Goal: Task Accomplishment & Management: Use online tool/utility

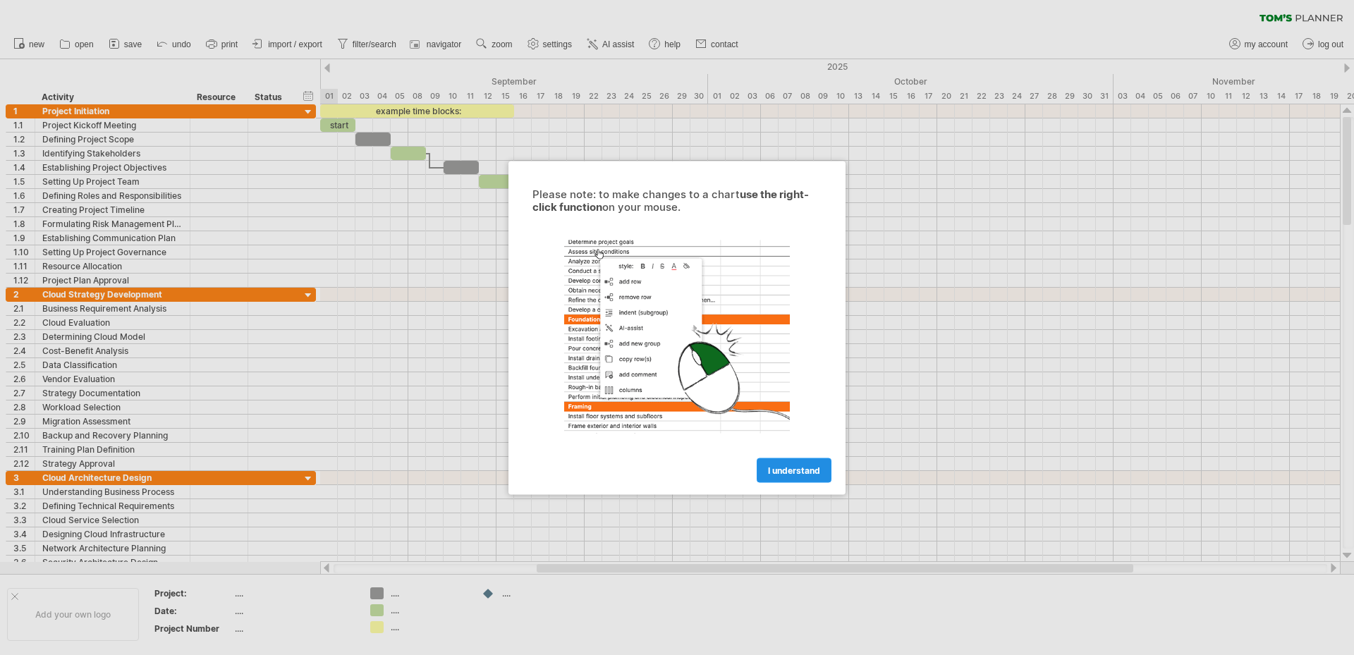
click at [786, 473] on span "I understand" at bounding box center [794, 470] width 52 height 11
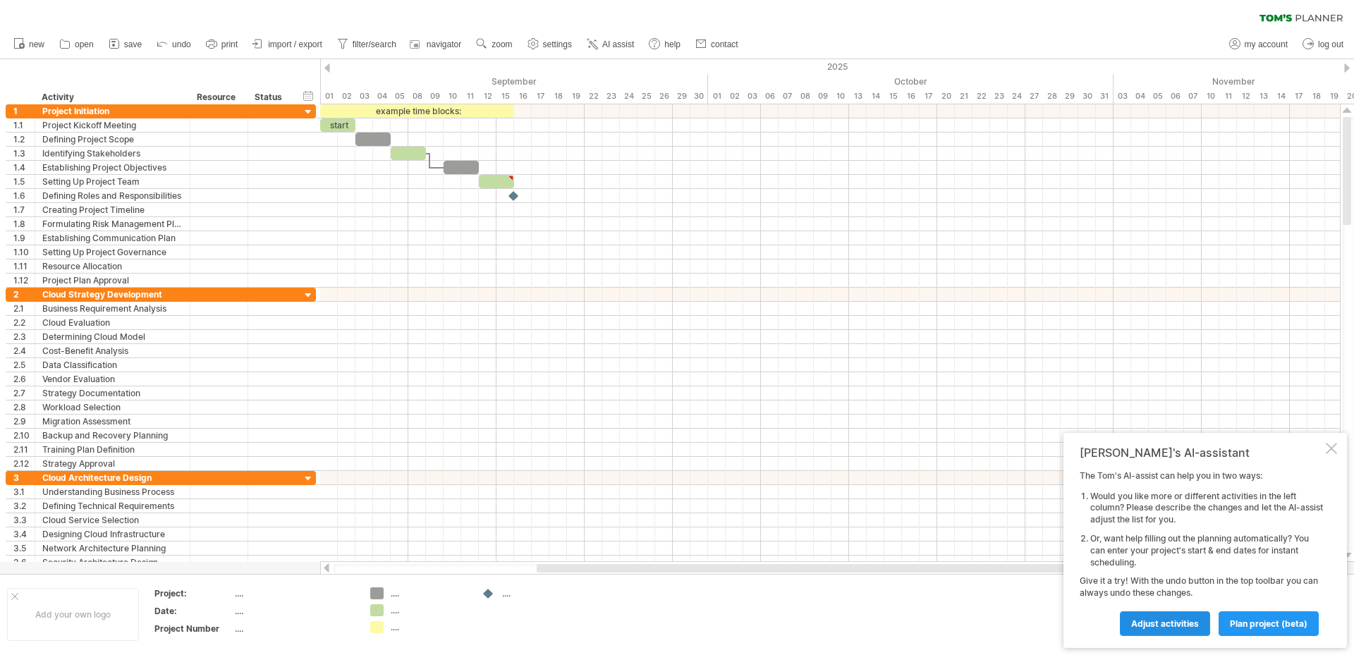
click at [1163, 628] on span "Adjust activities" at bounding box center [1165, 624] width 68 height 11
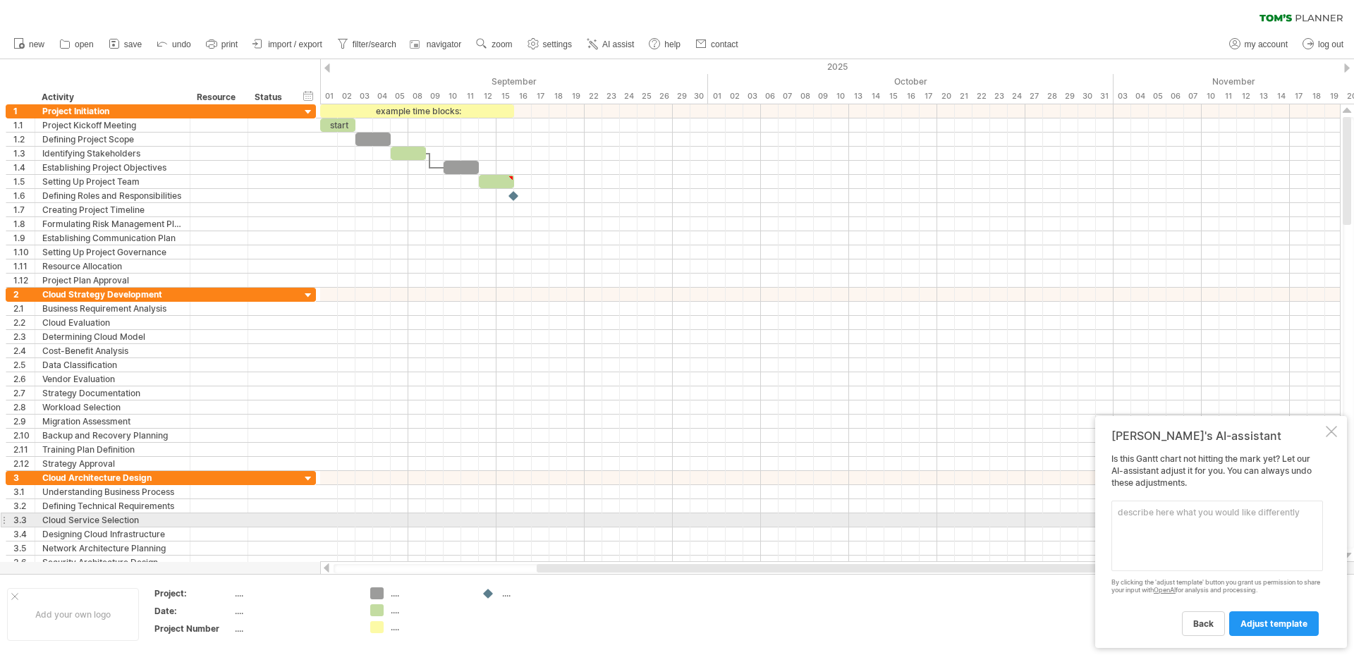
click at [1125, 521] on textarea at bounding box center [1218, 536] width 212 height 71
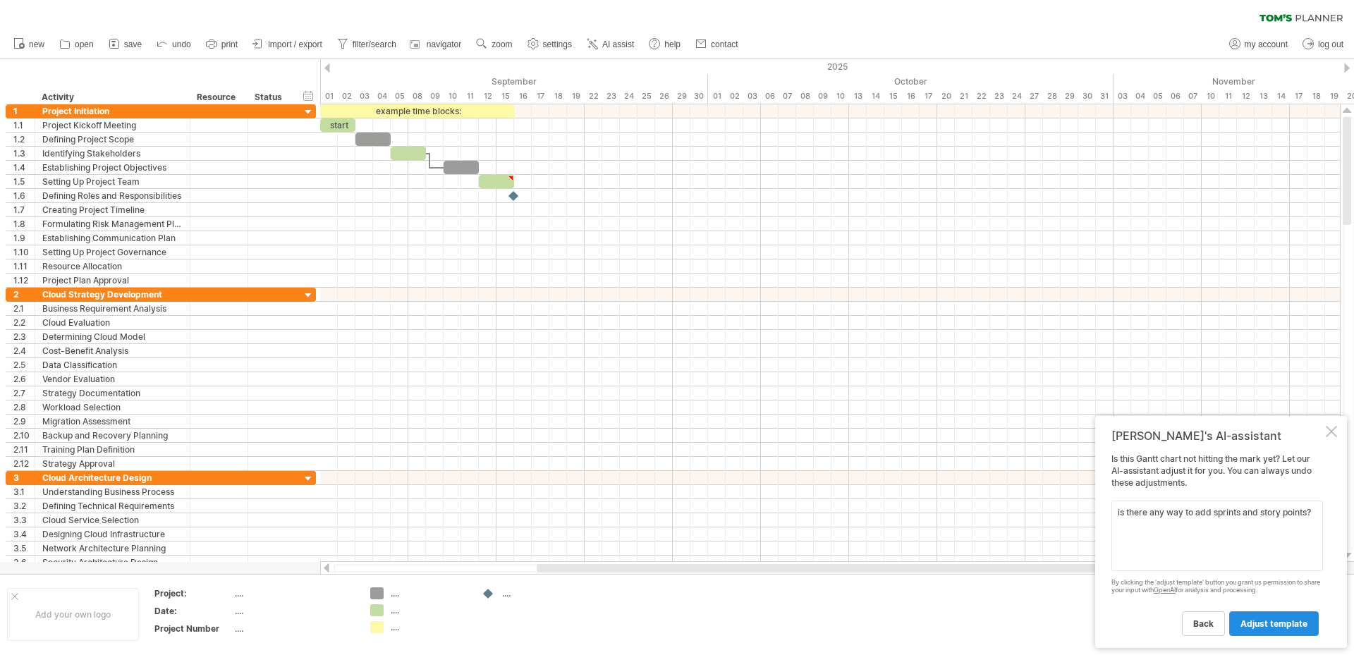
type textarea "is there any way to add sprints and story points?"
click at [1259, 624] on span "adjust template" at bounding box center [1274, 624] width 67 height 11
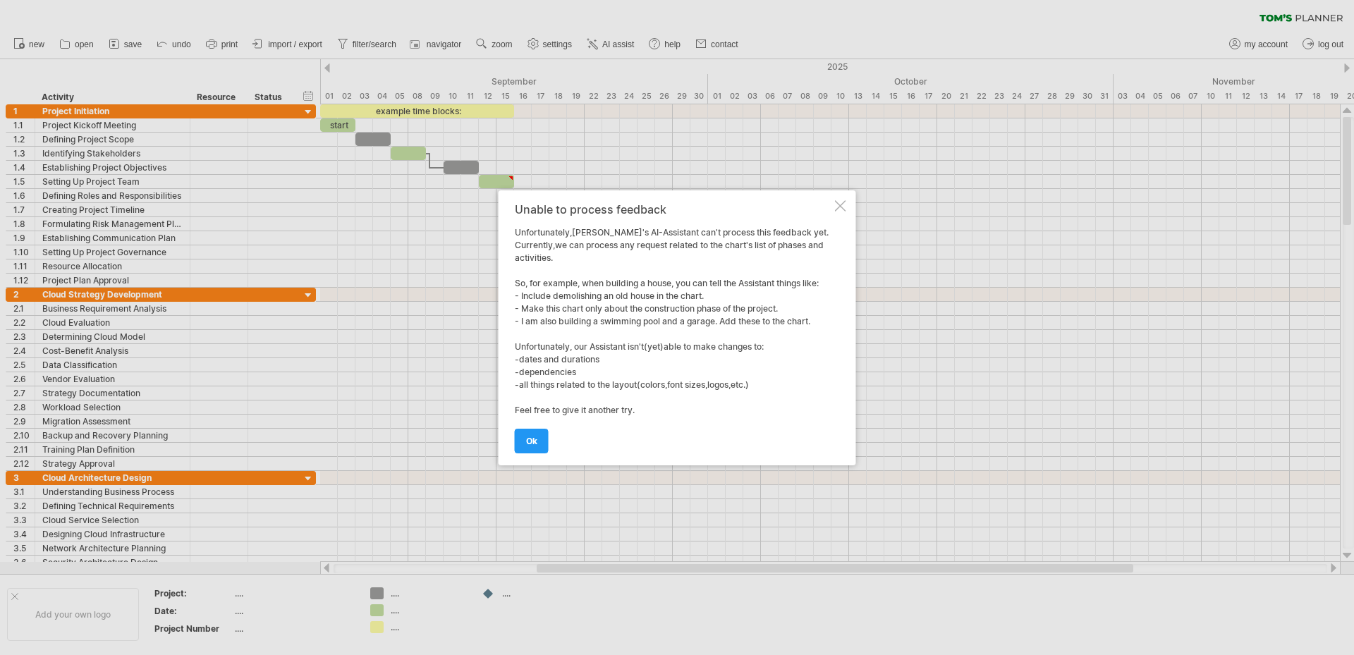
click at [844, 208] on div at bounding box center [840, 205] width 11 height 11
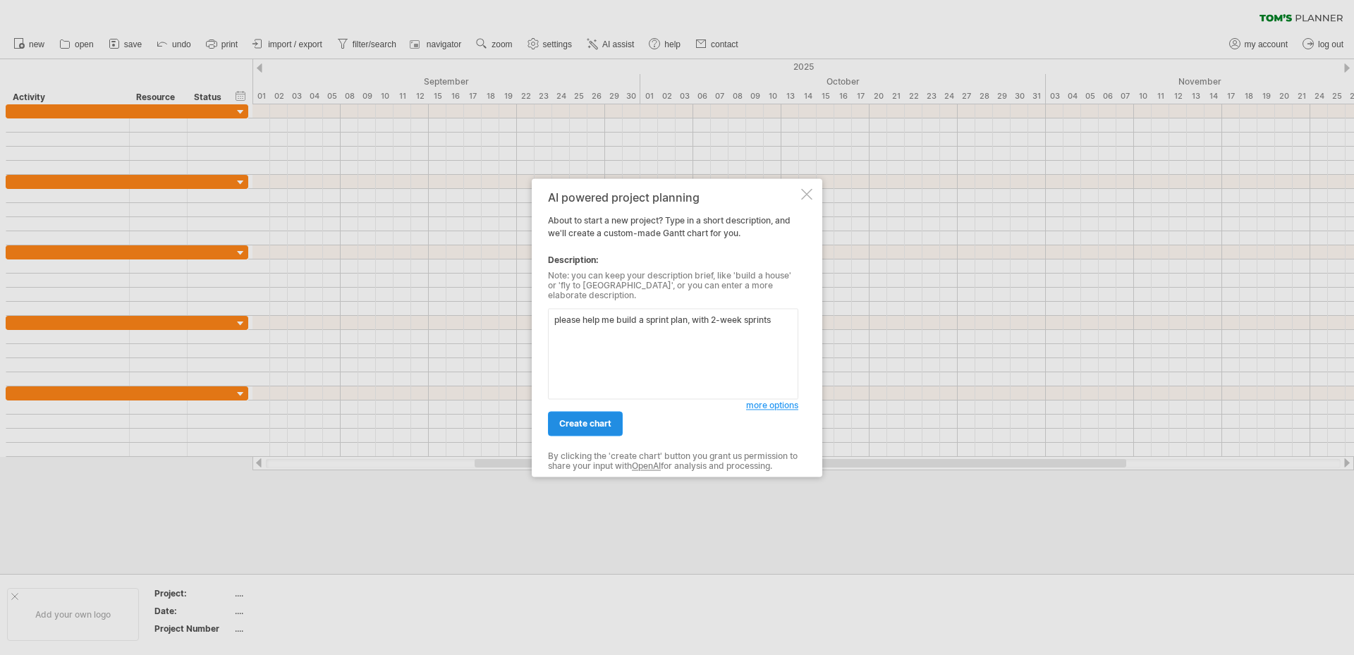
type textarea "please help me build a sprint plan, with 2-week sprints"
click at [609, 426] on link "create chart" at bounding box center [585, 423] width 75 height 25
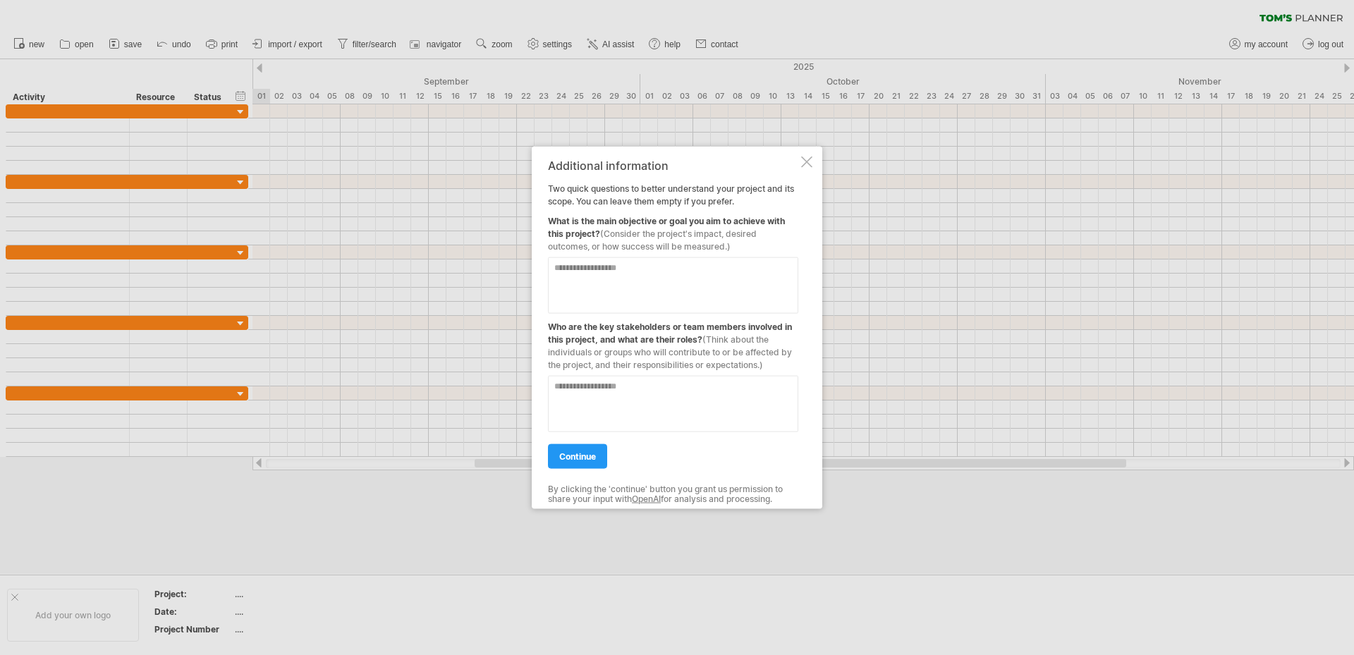
click at [555, 279] on textarea at bounding box center [673, 285] width 250 height 56
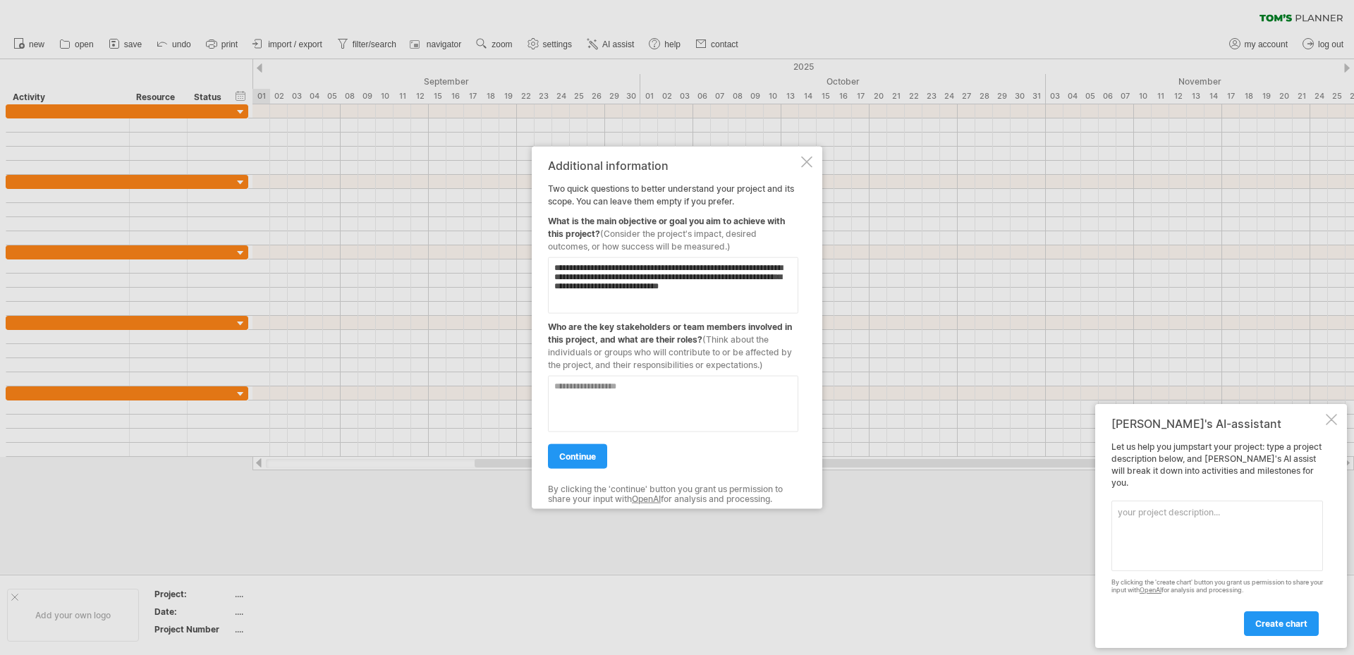
click at [743, 292] on textarea "**********" at bounding box center [673, 285] width 250 height 56
type textarea "**********"
click at [669, 390] on textarea at bounding box center [673, 403] width 250 height 56
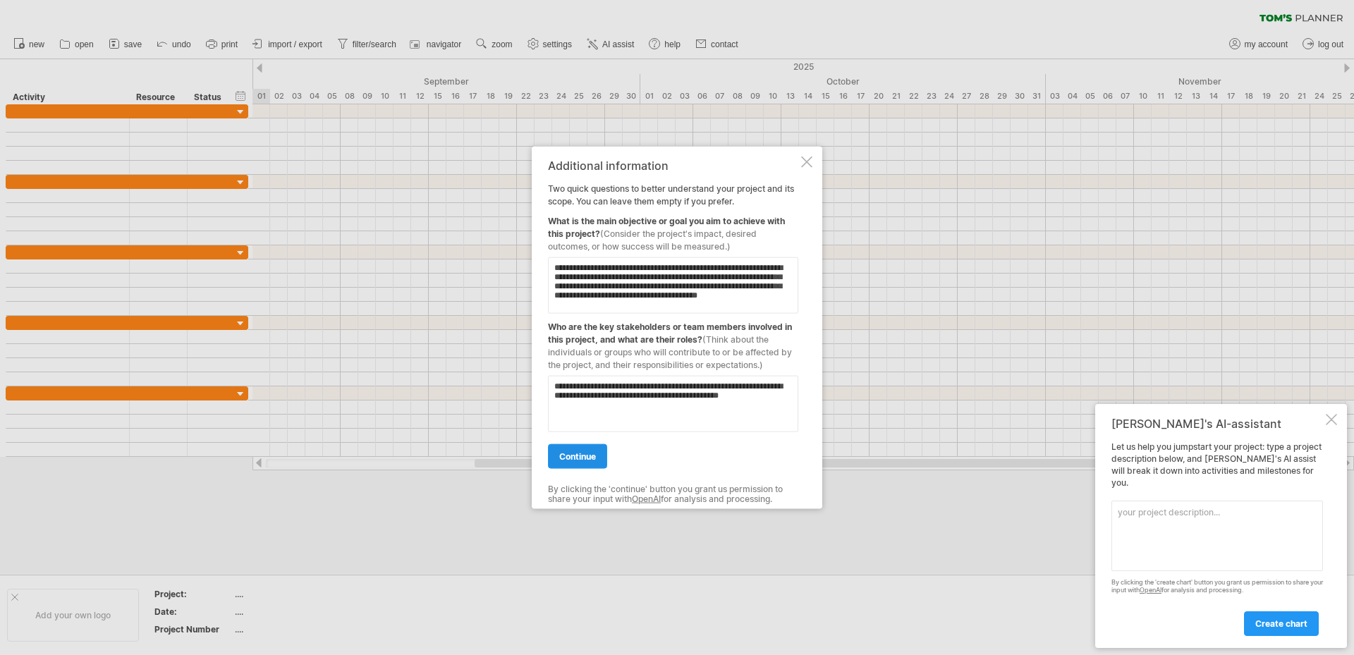
type textarea "**********"
click at [595, 453] on span "continue" at bounding box center [577, 456] width 37 height 11
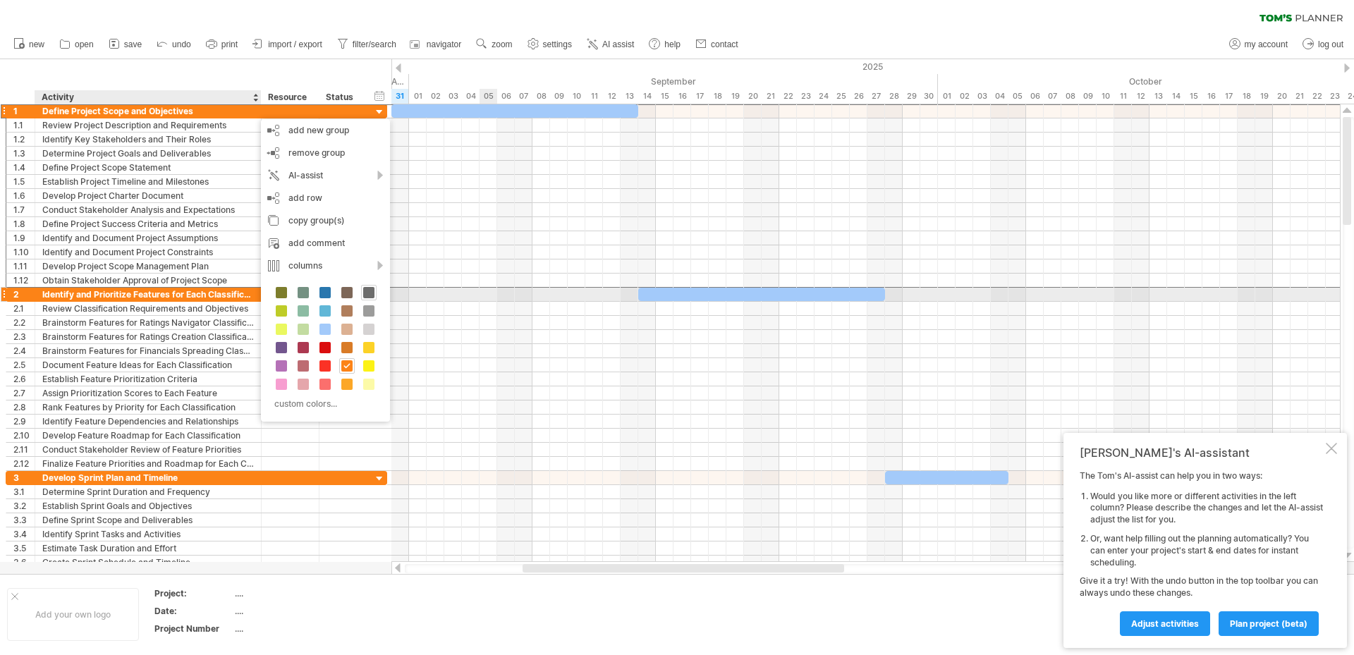
click at [367, 293] on span at bounding box center [368, 292] width 11 height 11
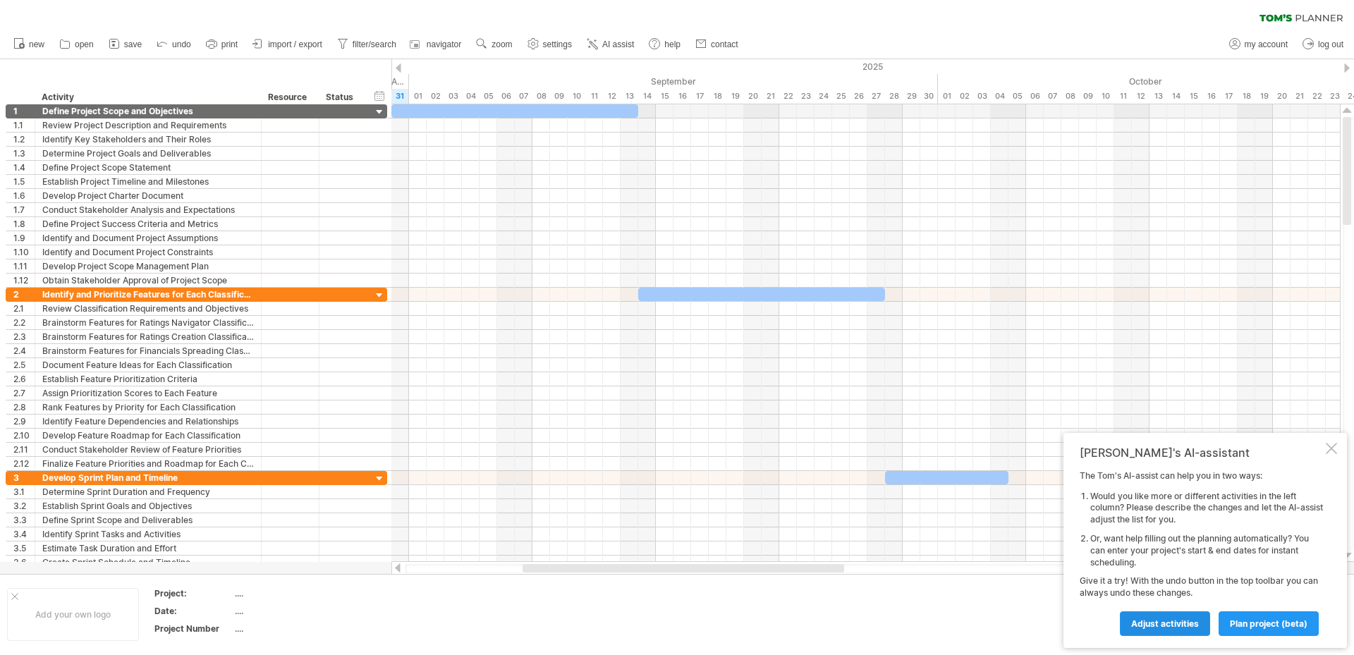
click at [1145, 624] on span "Adjust activities" at bounding box center [1165, 624] width 68 height 11
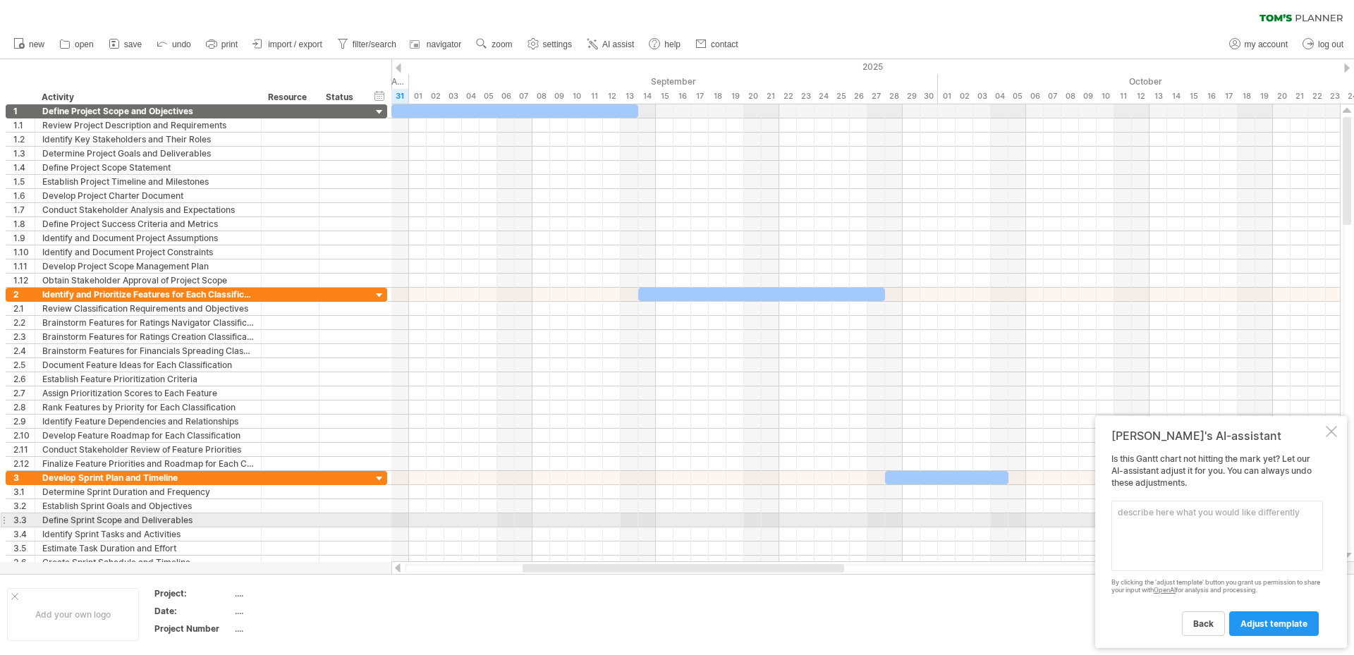
click at [1156, 521] on textarea at bounding box center [1218, 536] width 212 height 71
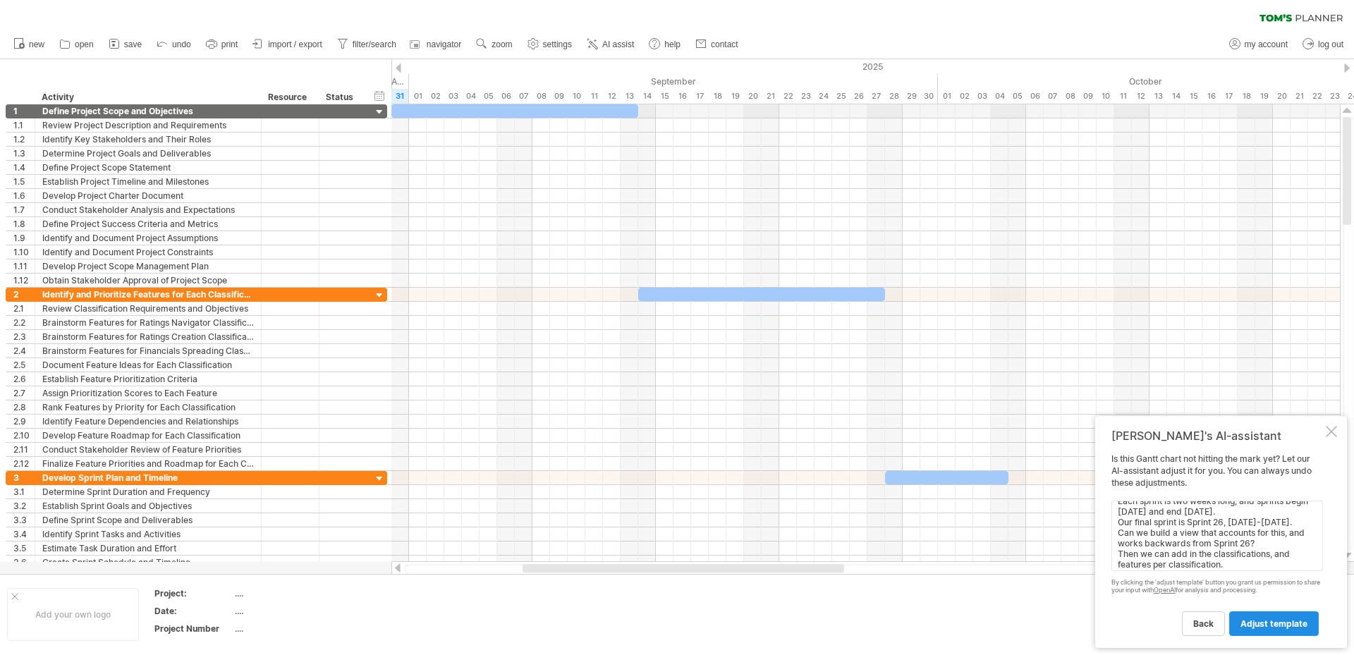
type textarea "I need the view to be execution focused. Each sprint is two weeks long, and spr…"
click at [1265, 623] on span "adjust template" at bounding box center [1274, 624] width 67 height 11
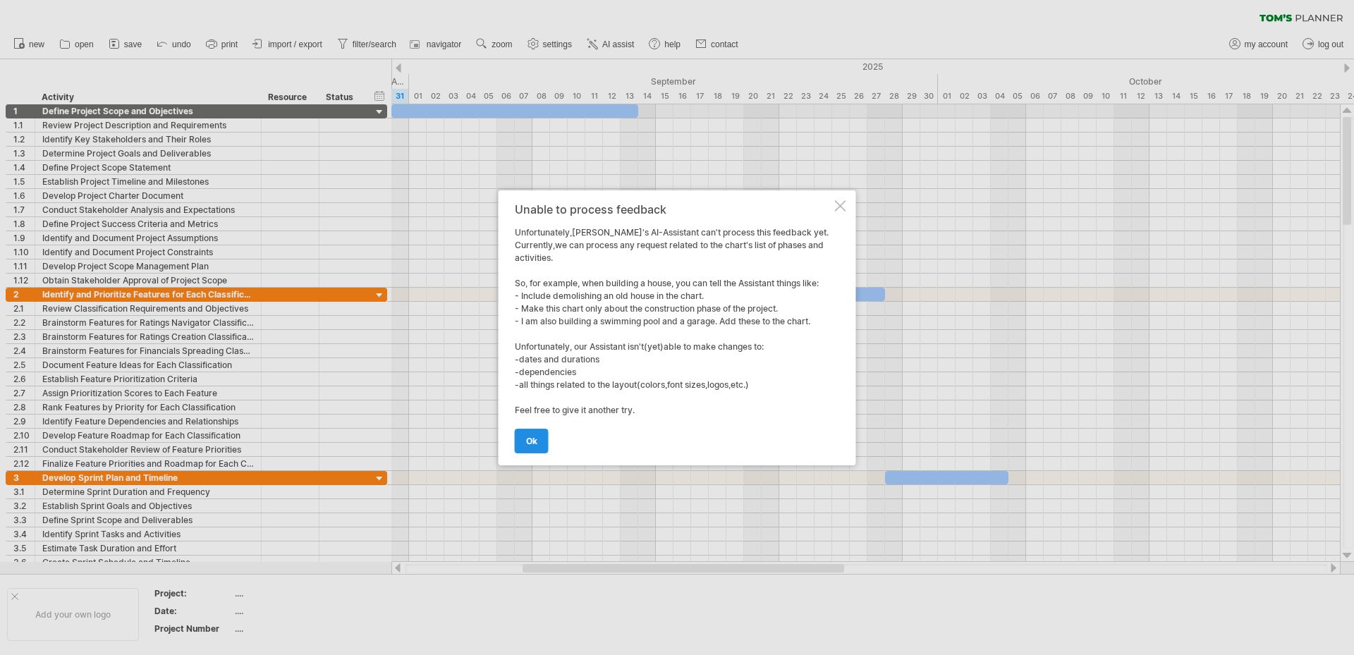
click at [528, 450] on link "ok" at bounding box center [532, 441] width 34 height 25
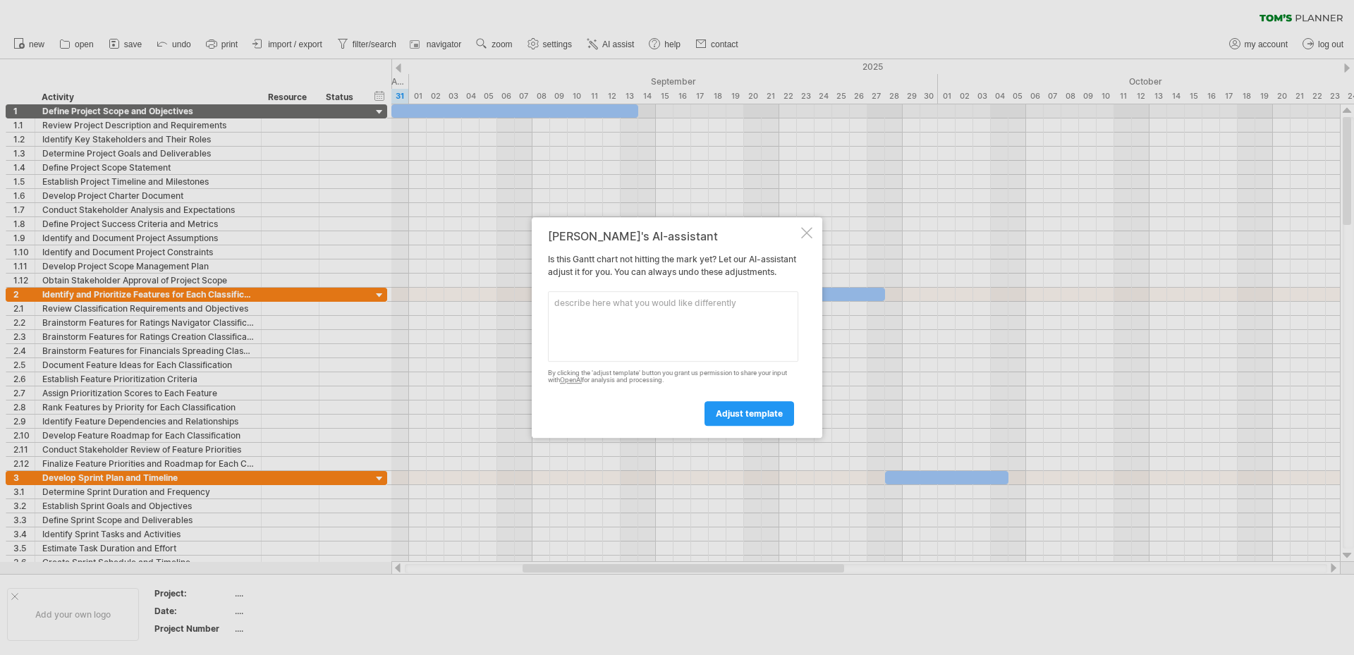
click at [669, 331] on textarea at bounding box center [673, 326] width 250 height 71
type textarea "Is there a way to create a sprint plan, with 2 week sprint views, and feature r…"
click at [762, 419] on span "adjust template" at bounding box center [749, 413] width 67 height 11
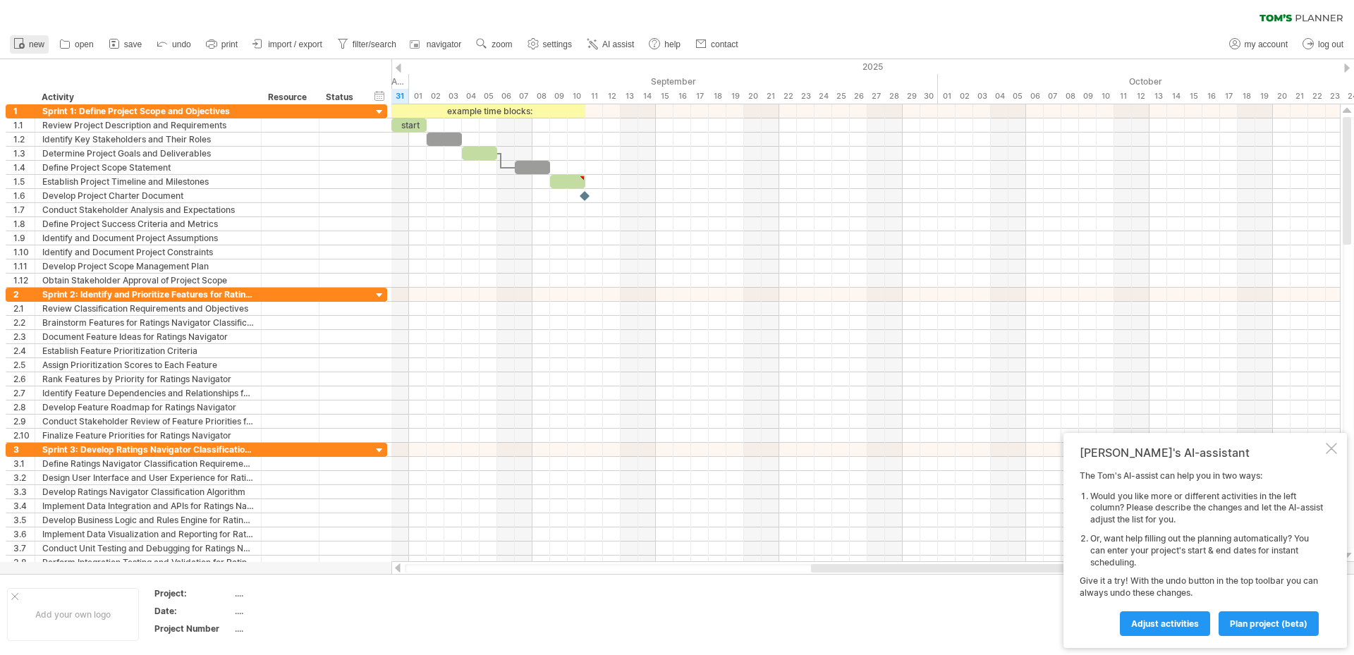
click at [16, 40] on icon at bounding box center [19, 43] width 14 height 14
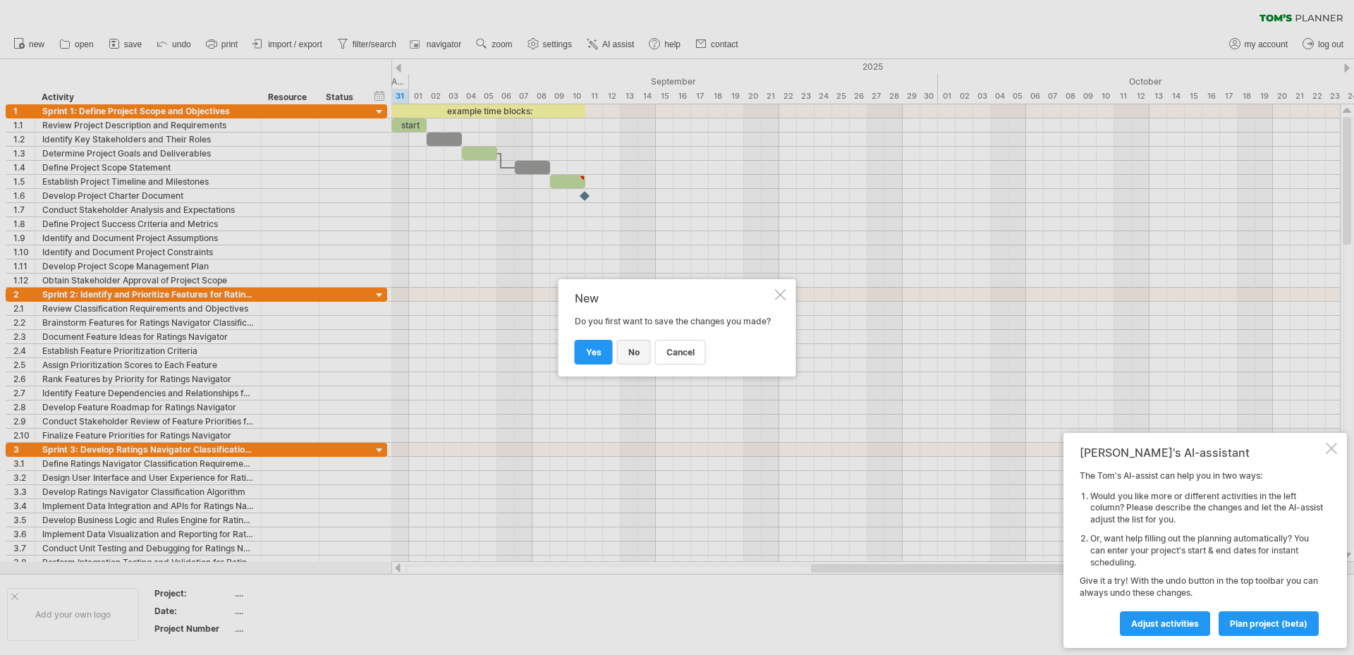
click at [628, 358] on span "no" at bounding box center [633, 352] width 11 height 11
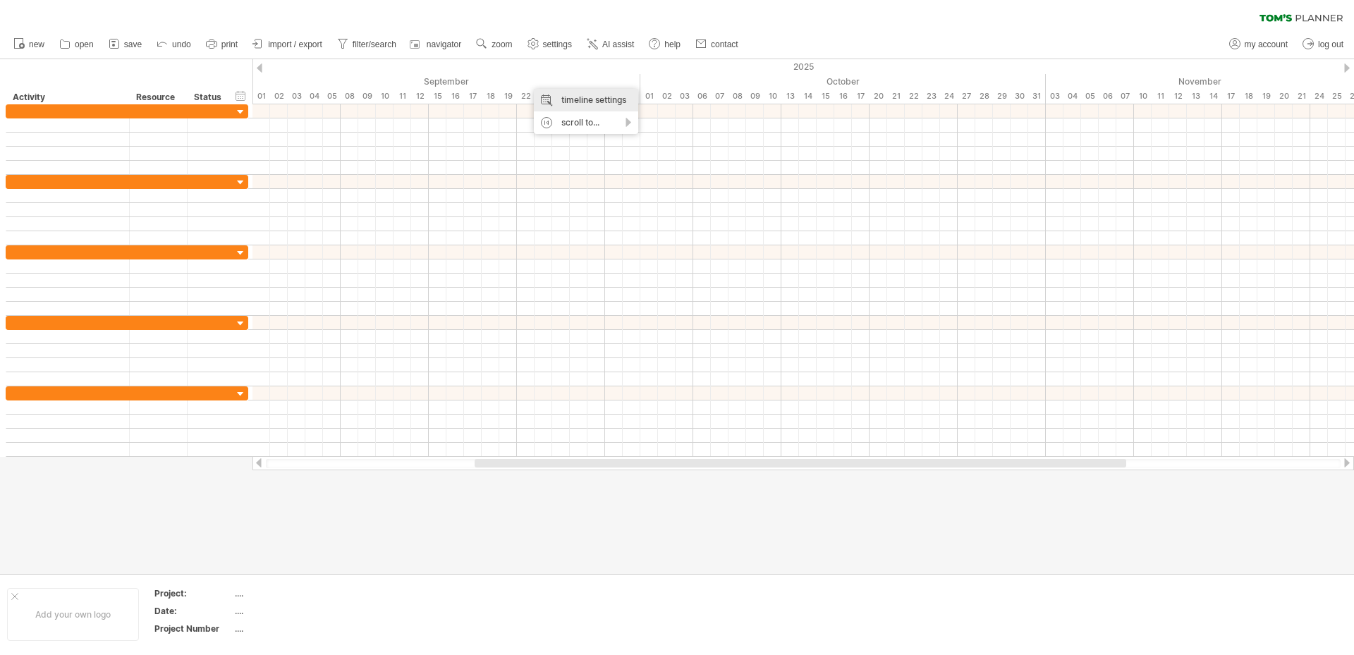
click at [578, 94] on div "timeline settings" at bounding box center [586, 100] width 104 height 23
select select "*"
select select "**"
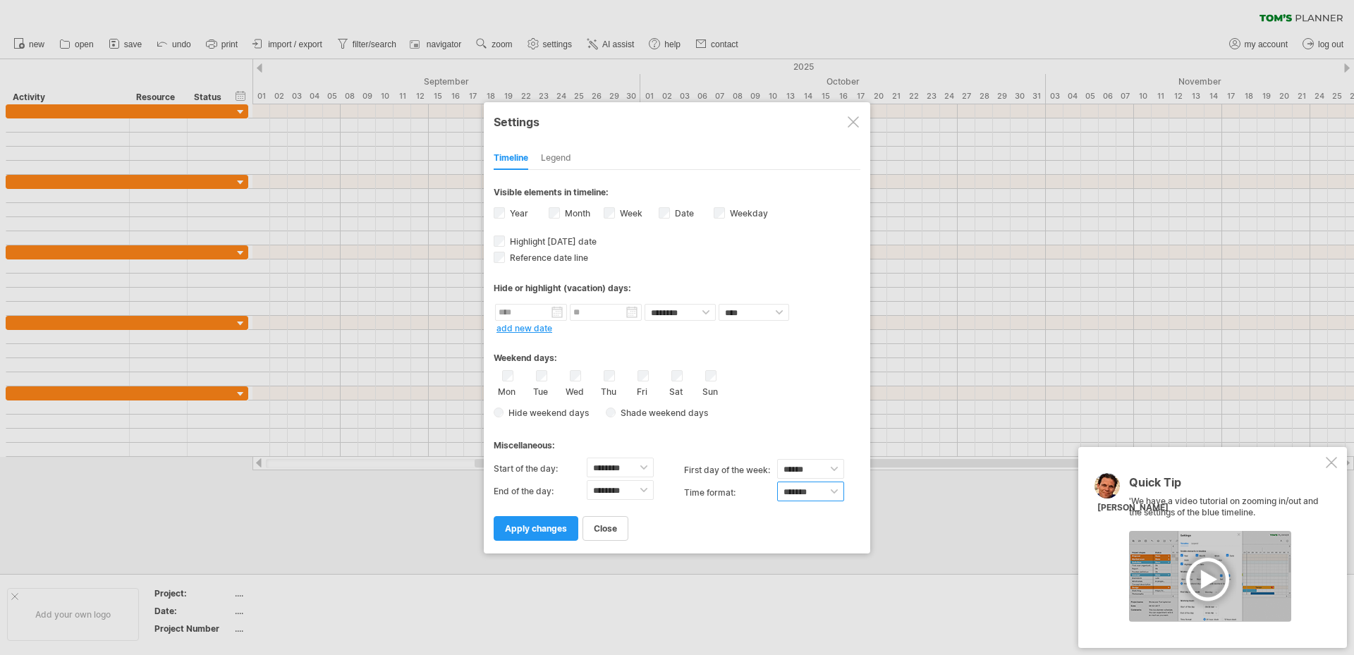
click at [836, 490] on select "******* *******" at bounding box center [810, 492] width 67 height 20
select select "******"
click at [777, 482] on select "******* *******" at bounding box center [810, 492] width 67 height 20
click at [558, 528] on span "apply changes" at bounding box center [536, 528] width 62 height 11
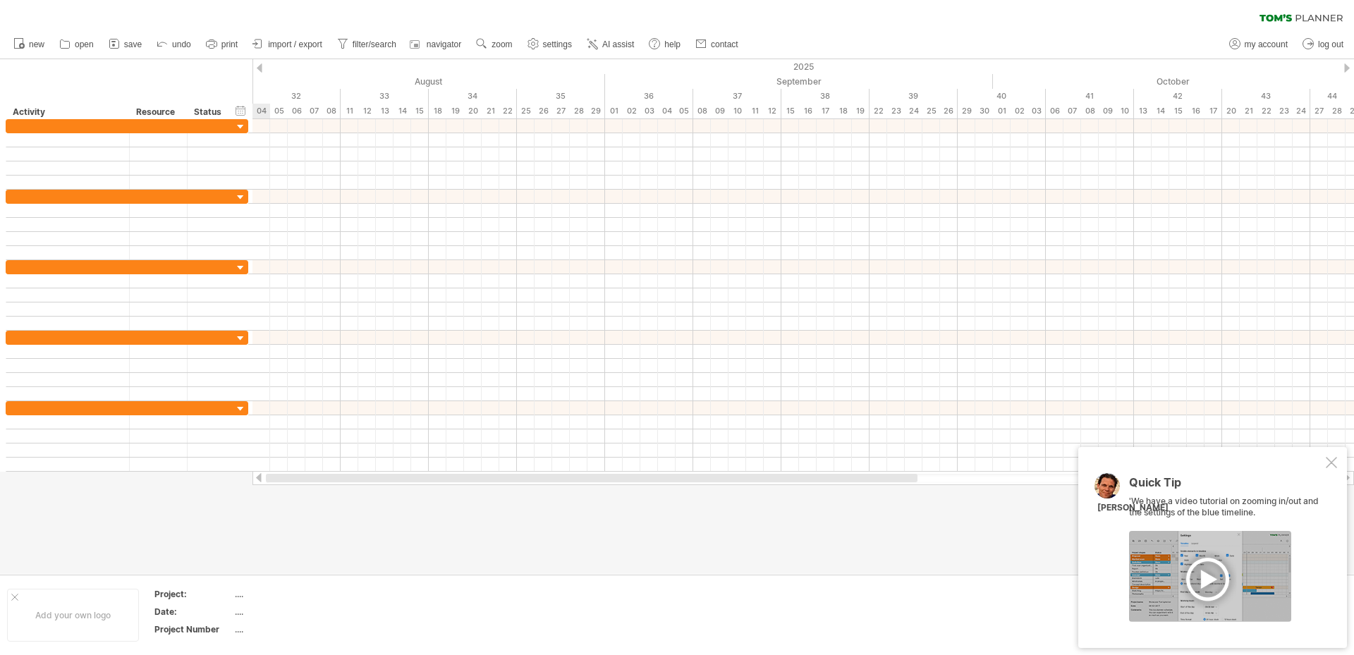
drag, startPoint x: 764, startPoint y: 480, endPoint x: 372, endPoint y: 476, distance: 392.2
click at [370, 476] on div at bounding box center [592, 478] width 652 height 8
click at [540, 105] on div "timeline settings" at bounding box center [529, 101] width 104 height 23
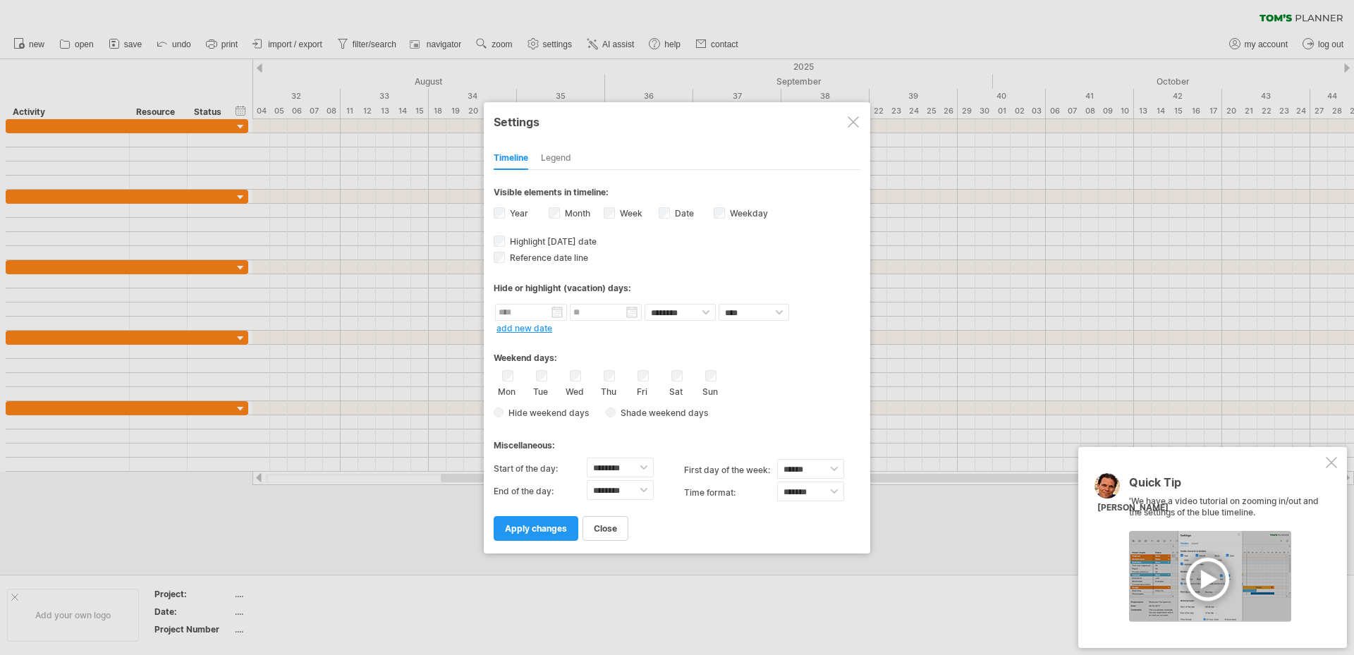
click at [567, 152] on div "Legend" at bounding box center [556, 158] width 30 height 23
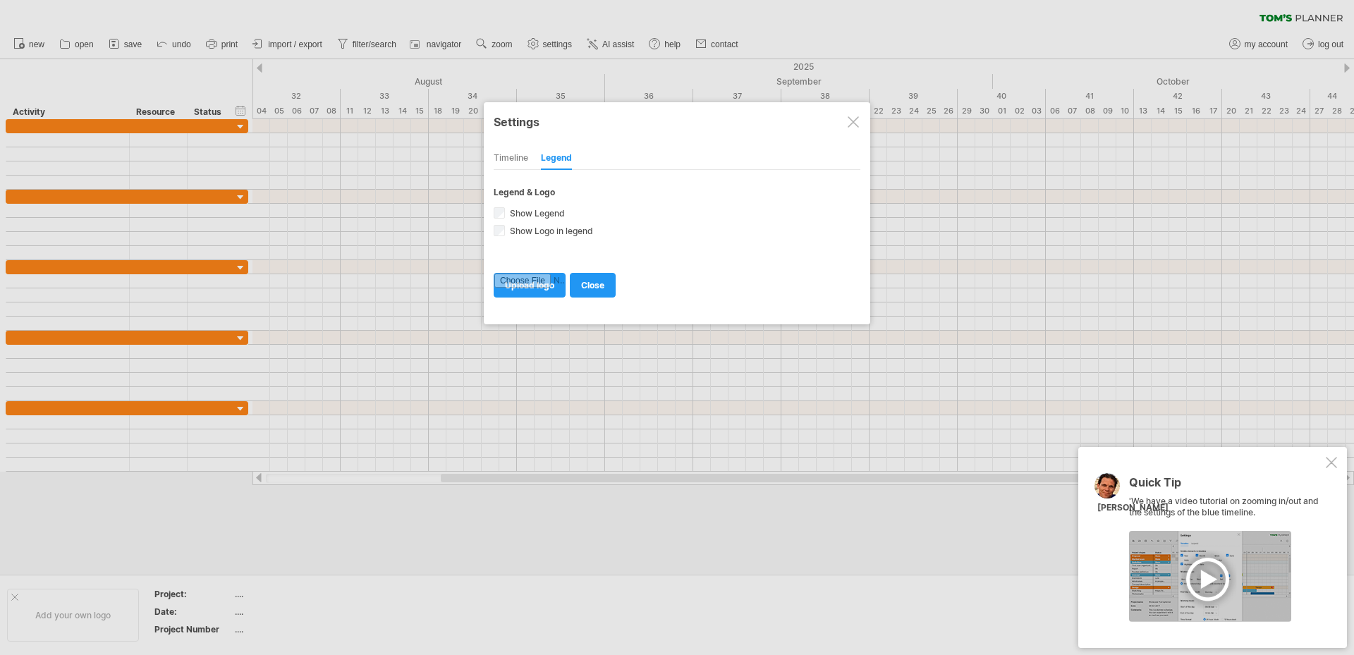
click at [511, 158] on div "Timeline" at bounding box center [511, 158] width 35 height 23
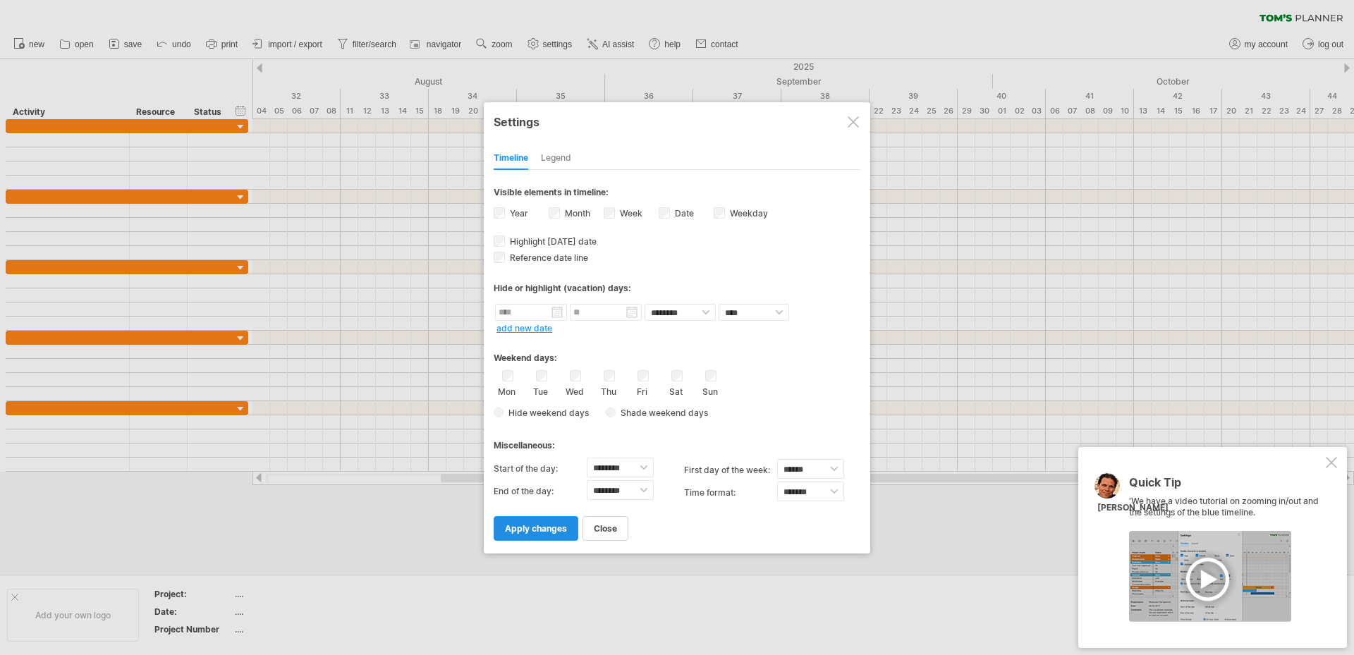
click at [525, 525] on span "apply changes" at bounding box center [536, 528] width 62 height 11
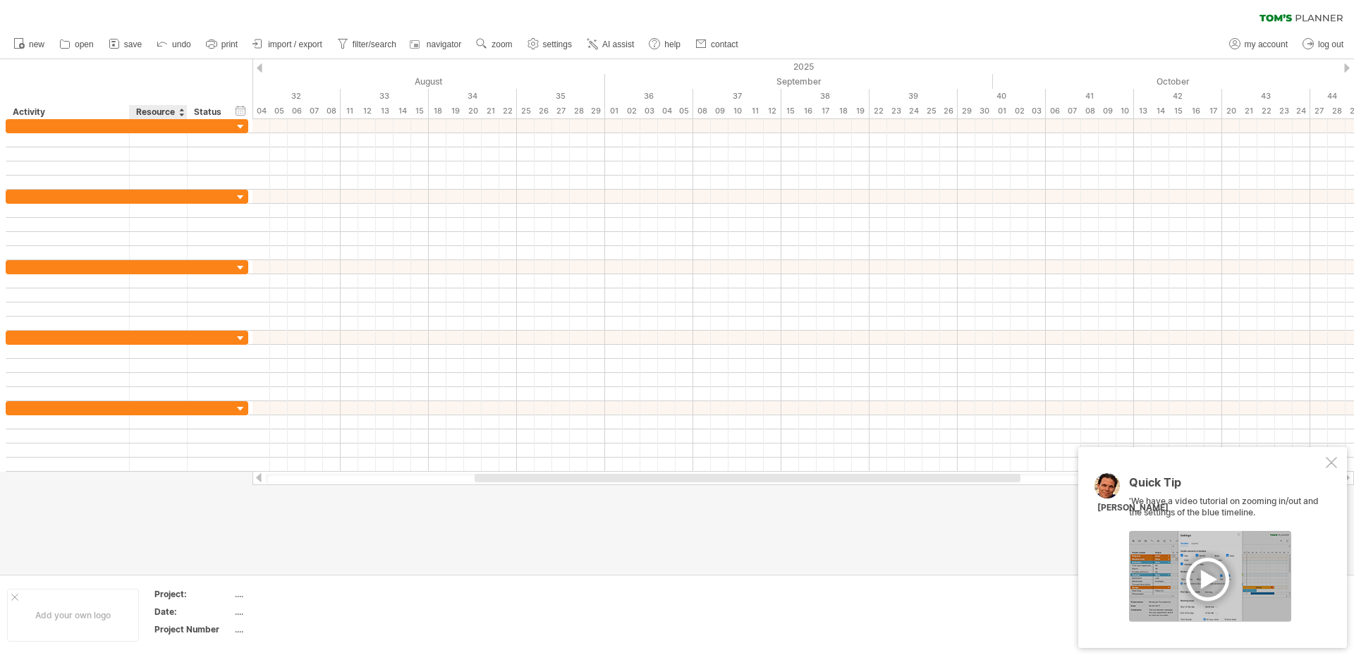
click at [177, 616] on div "Date:" at bounding box center [193, 612] width 78 height 12
click at [242, 597] on div "...." at bounding box center [294, 594] width 118 height 12
click at [242, 597] on input "text" at bounding box center [291, 594] width 113 height 12
type input "**********"
click at [242, 615] on div "...." at bounding box center [294, 612] width 118 height 12
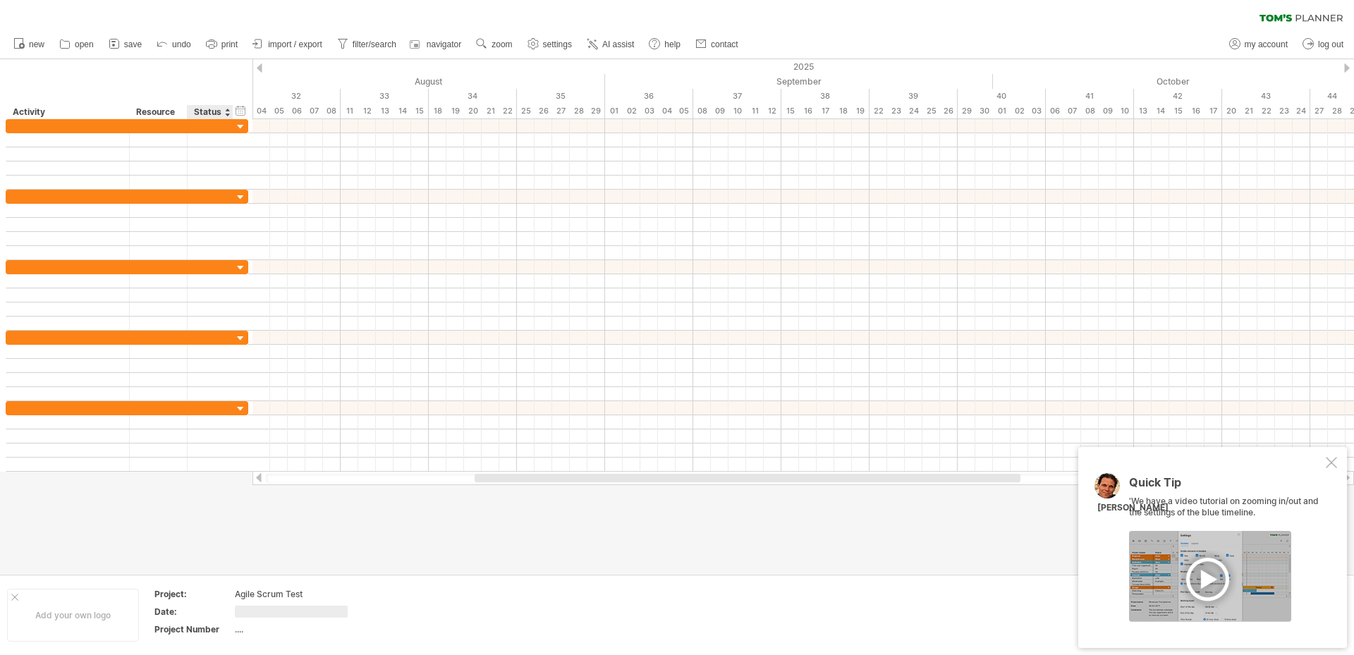
click at [245, 629] on div "...." at bounding box center [294, 629] width 118 height 12
type input "***"
click at [239, 614] on div "...." at bounding box center [294, 612] width 118 height 12
type input "*****"
click at [427, 85] on div "August" at bounding box center [420, 81] width 370 height 15
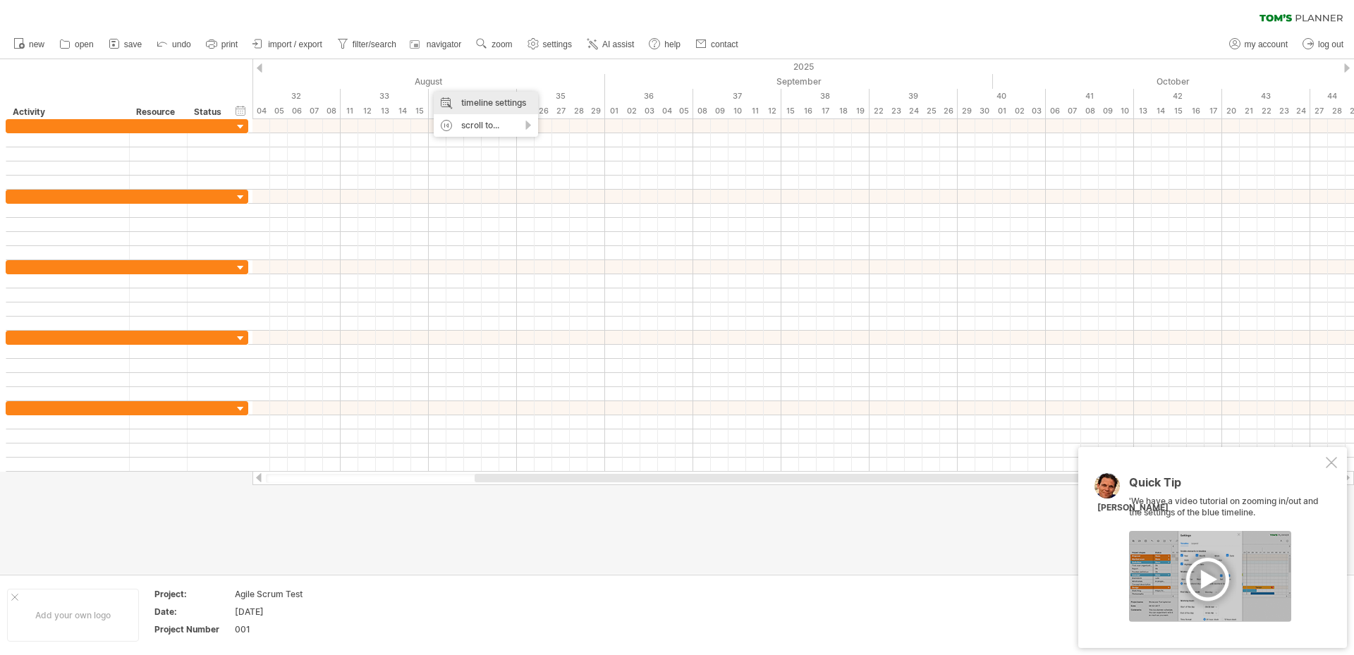
click at [464, 102] on div "timeline settings" at bounding box center [486, 103] width 104 height 23
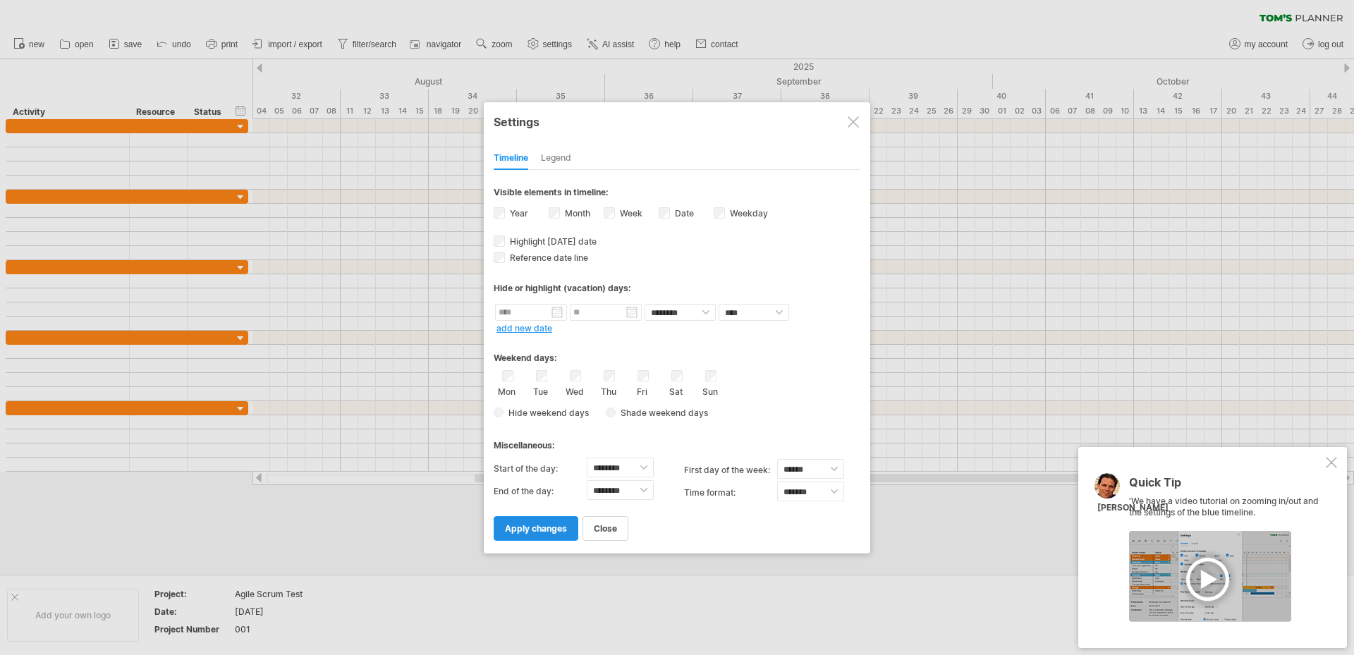
click at [557, 530] on span "apply changes" at bounding box center [536, 528] width 62 height 11
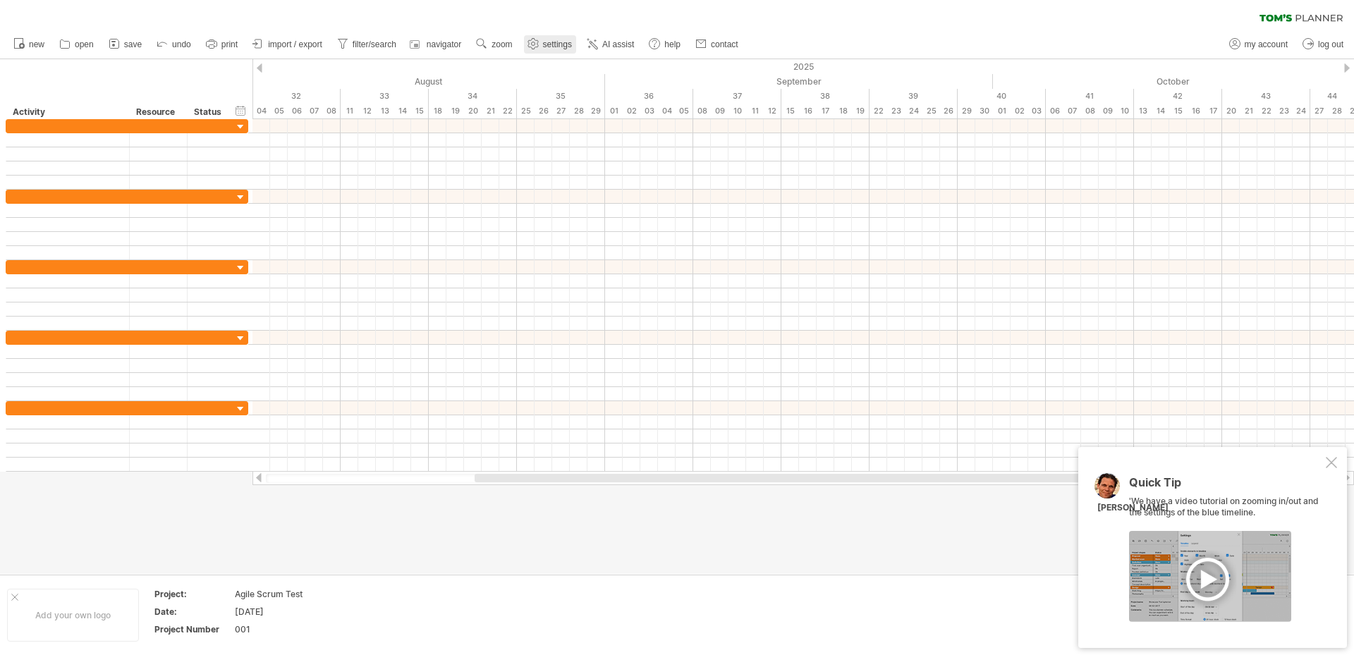
click at [548, 44] on span "settings" at bounding box center [557, 44] width 29 height 10
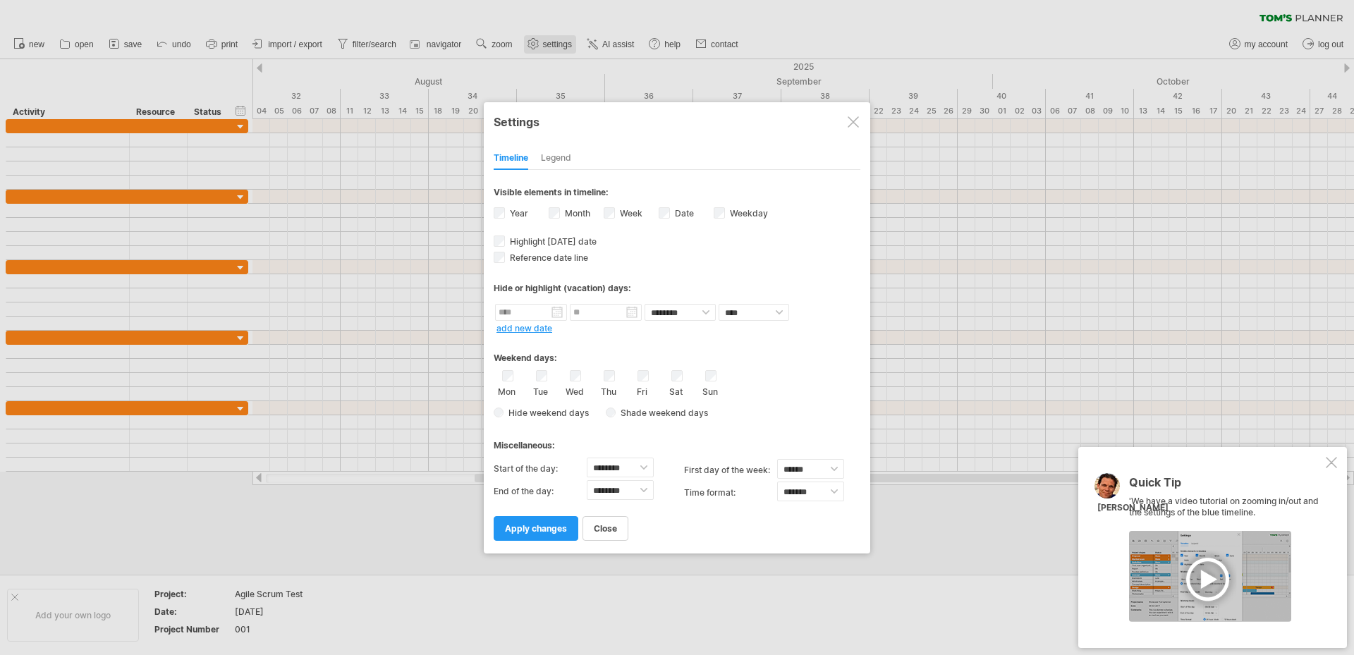
click at [548, 44] on div at bounding box center [677, 327] width 1354 height 655
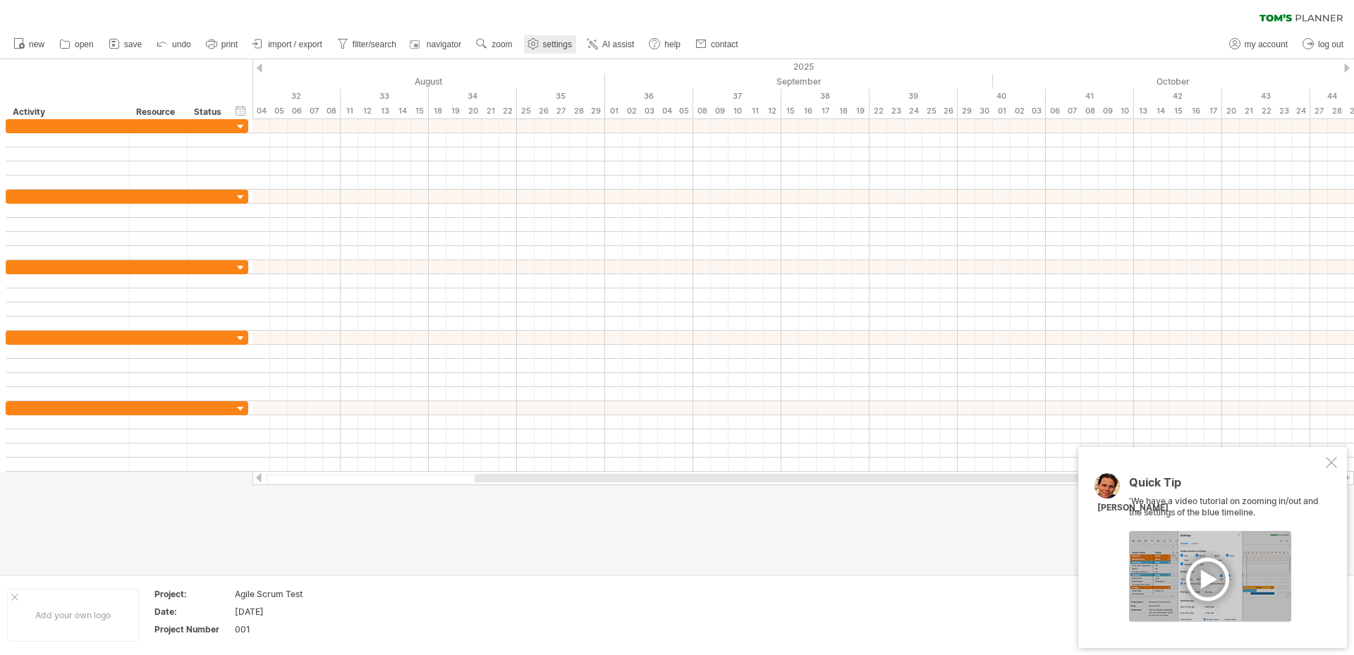
click at [537, 47] on icon at bounding box center [533, 44] width 11 height 11
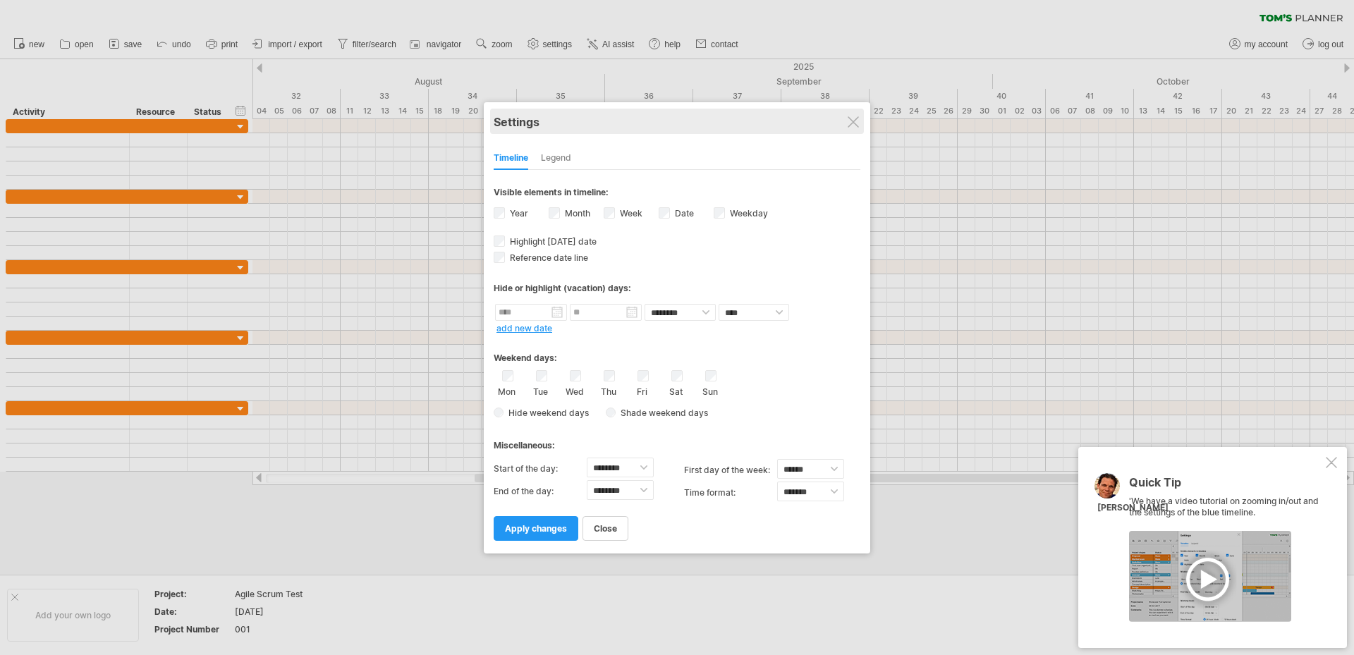
click at [860, 121] on div "Settings" at bounding box center [677, 121] width 367 height 25
click at [857, 121] on div at bounding box center [853, 121] width 11 height 11
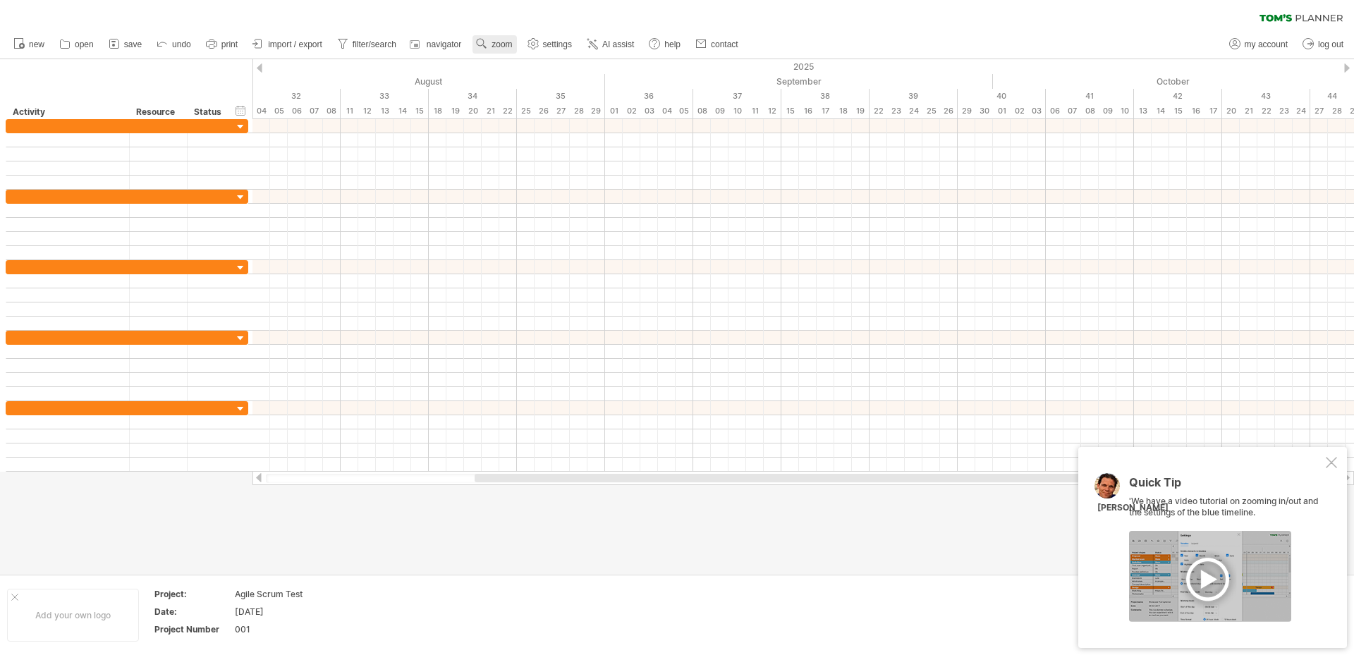
click at [504, 37] on link "zoom" at bounding box center [495, 44] width 44 height 18
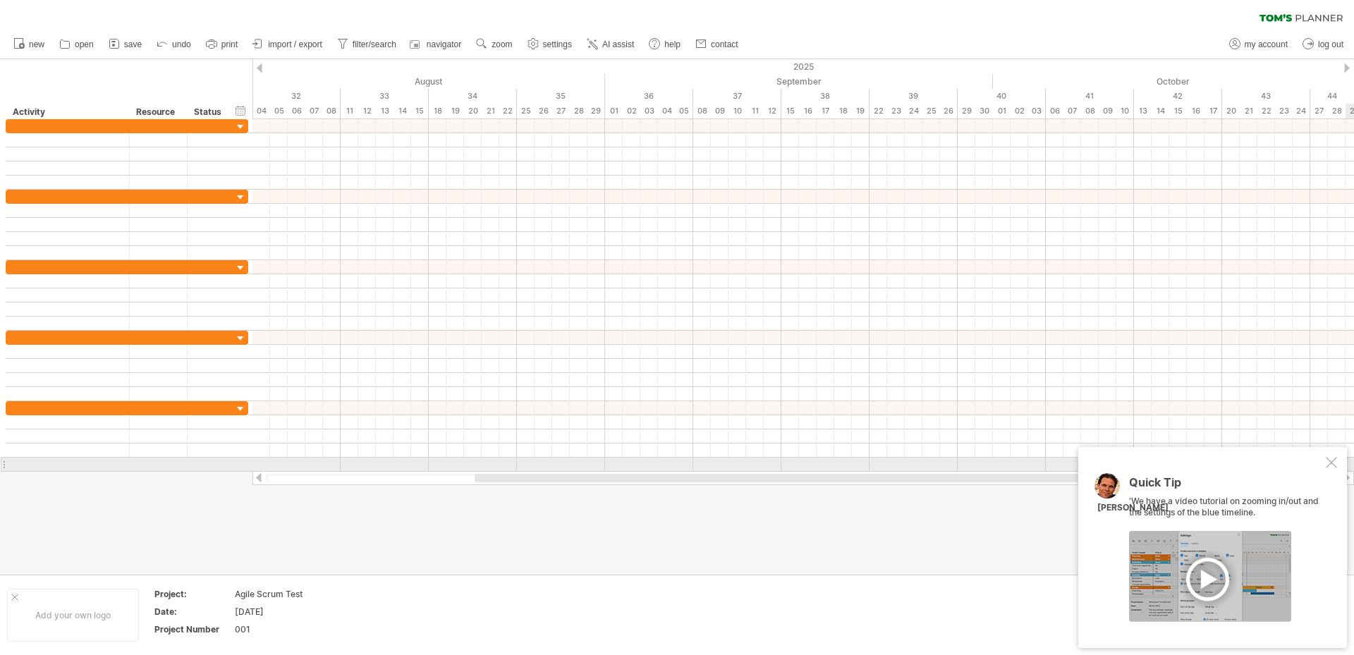
click at [1334, 461] on div at bounding box center [1331, 462] width 11 height 11
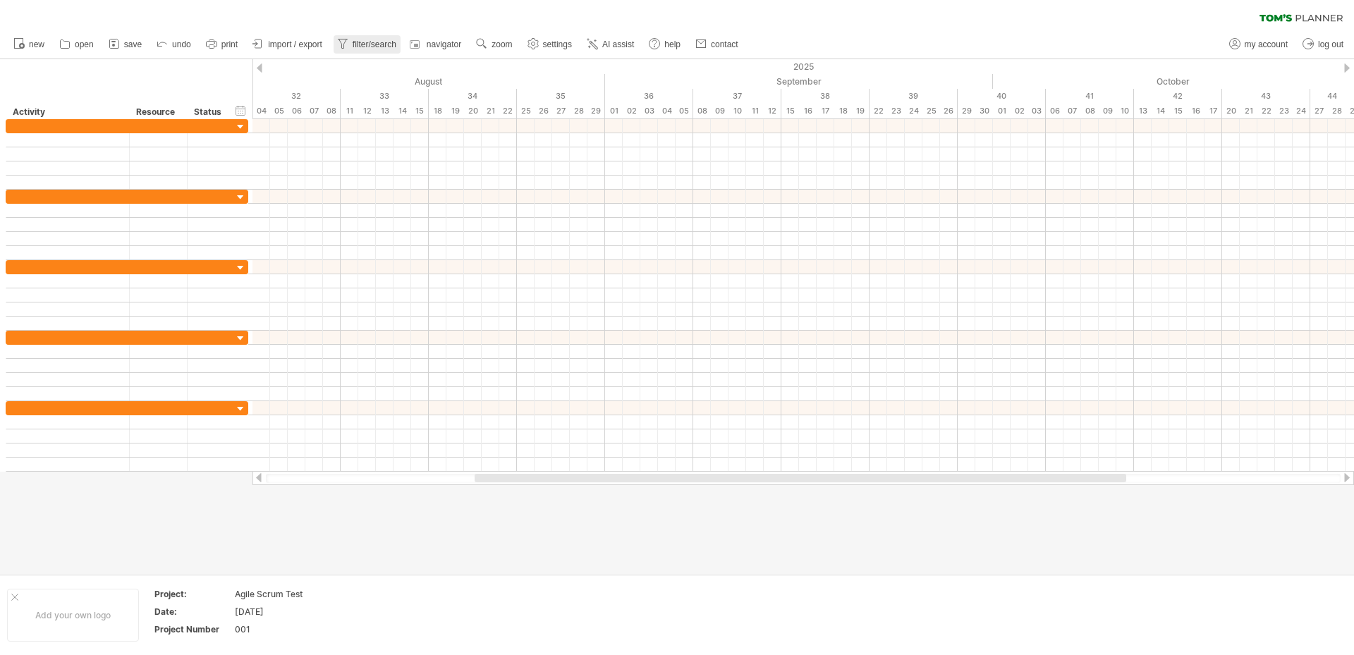
click at [372, 40] on span "filter/search" at bounding box center [375, 44] width 44 height 10
type input "**********"
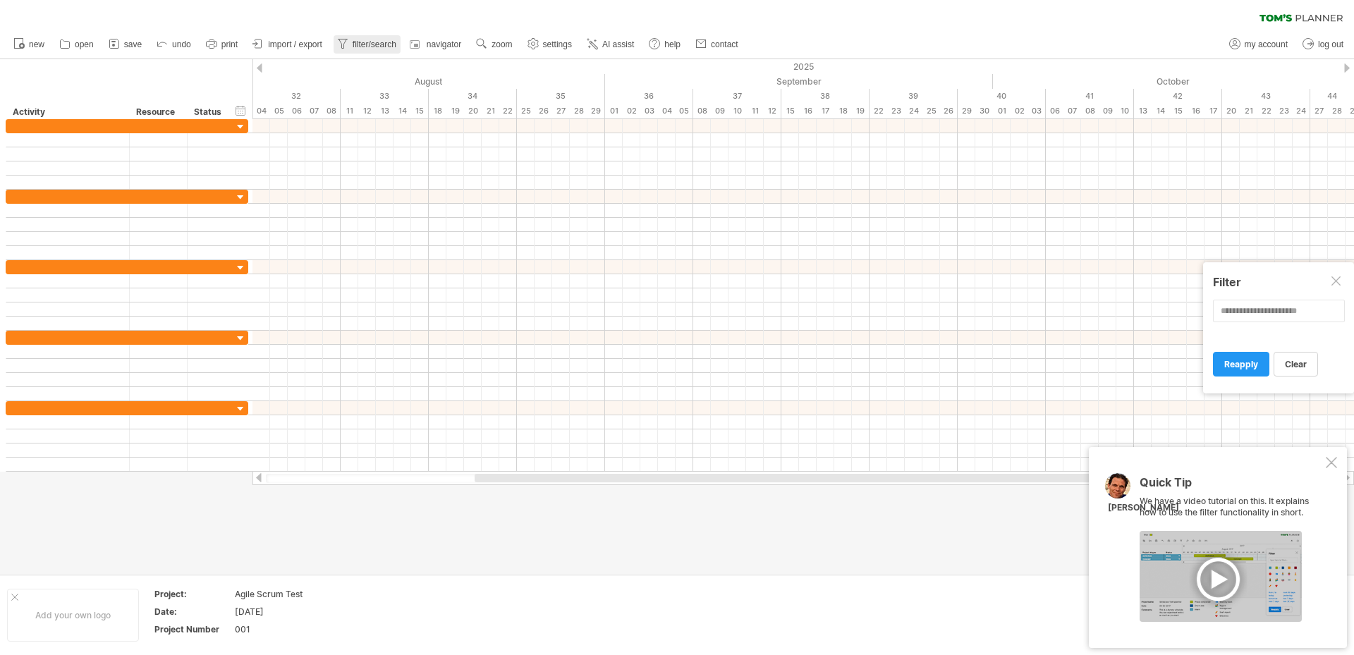
click at [372, 40] on span "filter/search" at bounding box center [375, 44] width 44 height 10
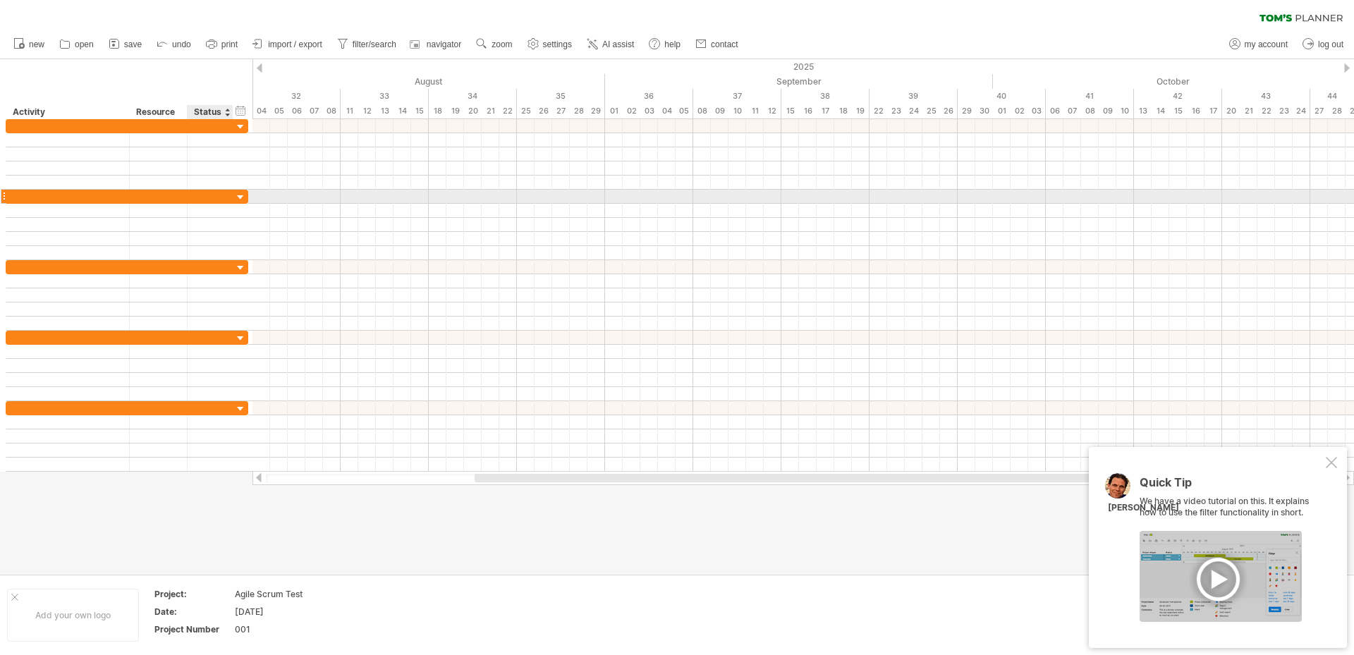
click at [238, 199] on div at bounding box center [240, 197] width 13 height 13
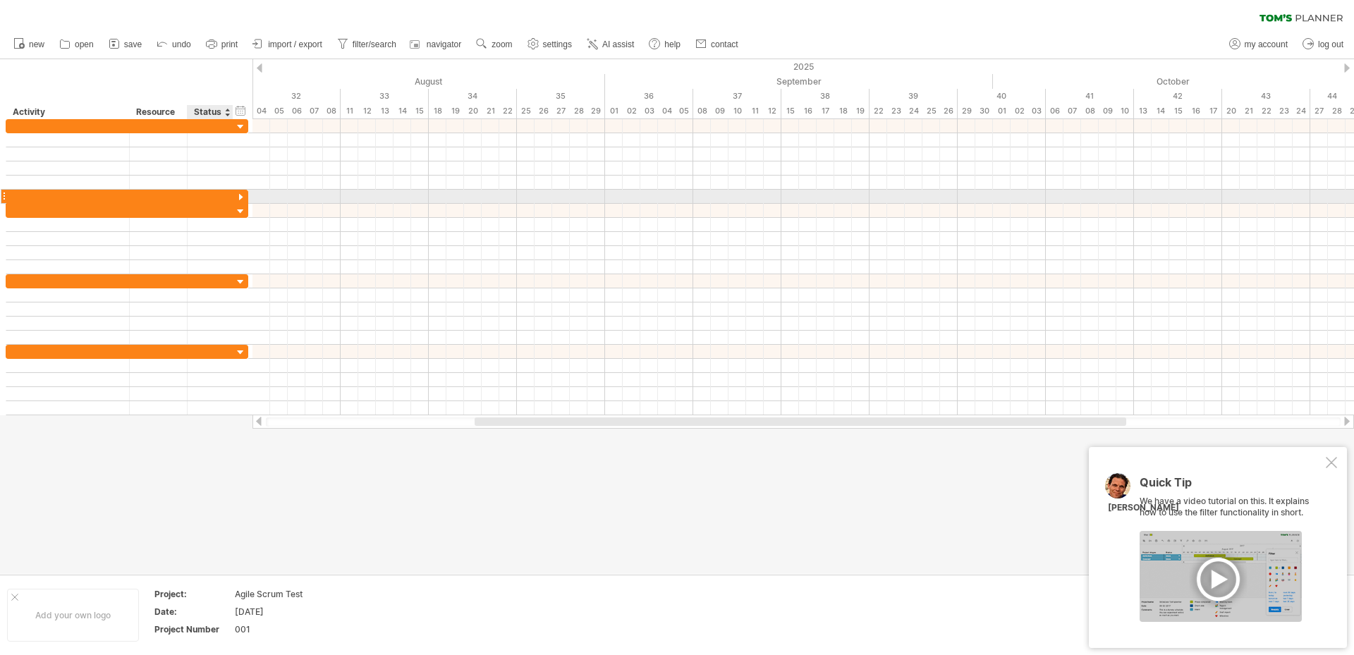
click at [238, 199] on div at bounding box center [240, 197] width 13 height 13
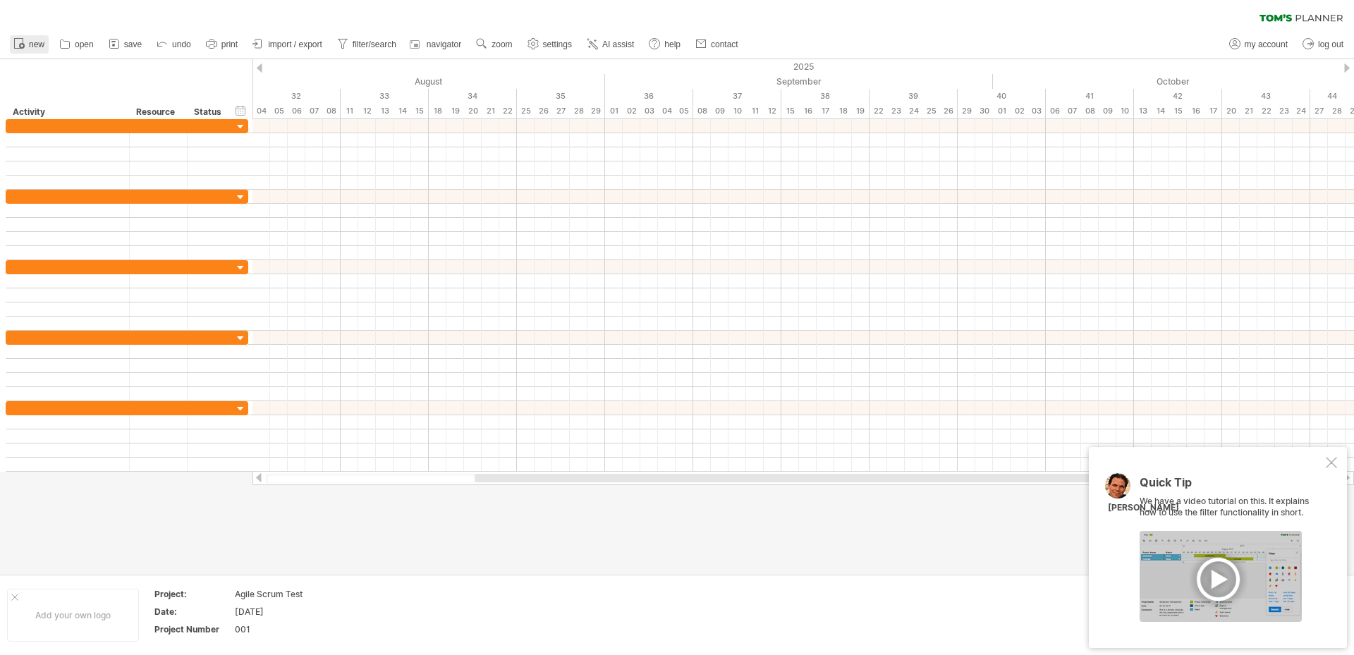
click at [35, 41] on span "new" at bounding box center [37, 44] width 16 height 10
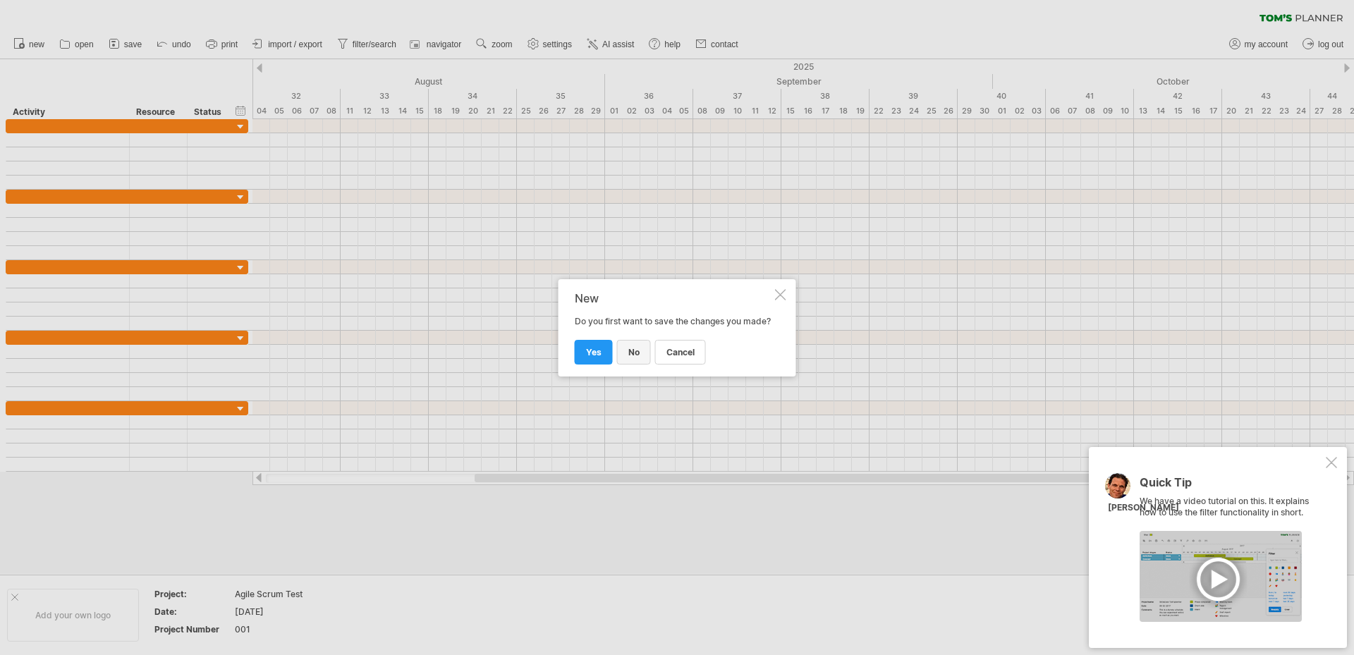
click at [626, 359] on link "no" at bounding box center [634, 352] width 34 height 25
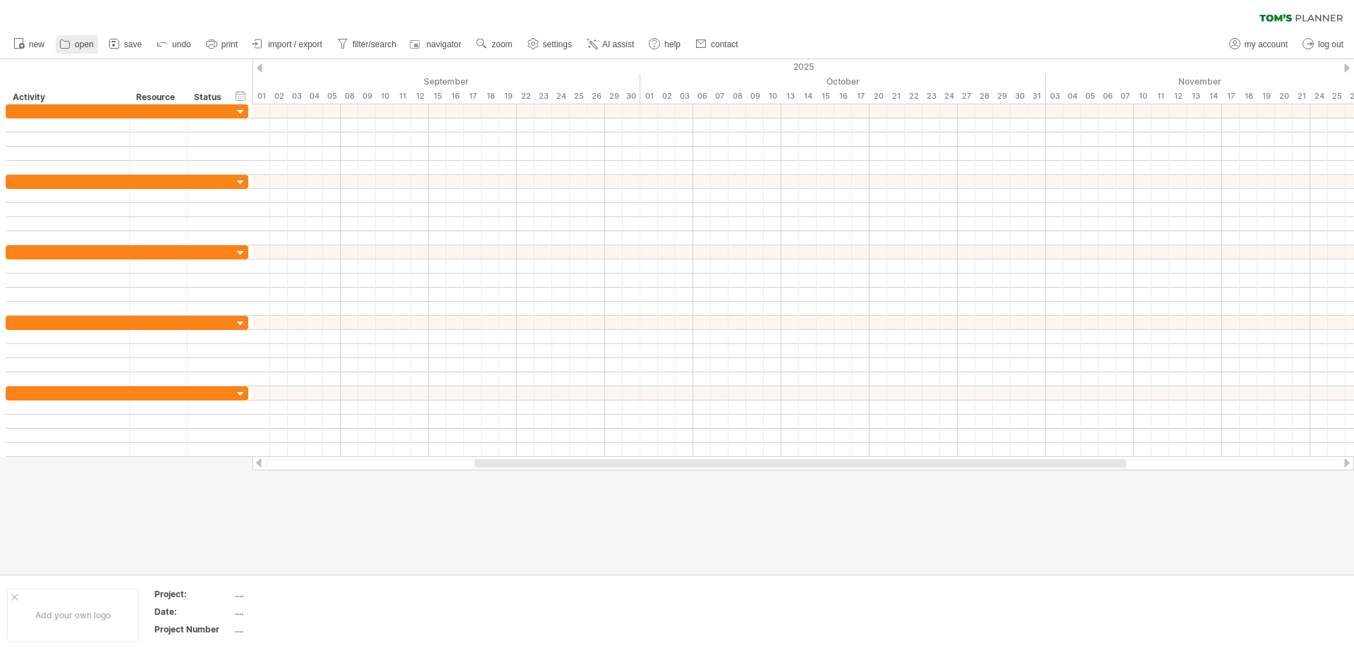
click at [82, 43] on span "open" at bounding box center [84, 44] width 19 height 10
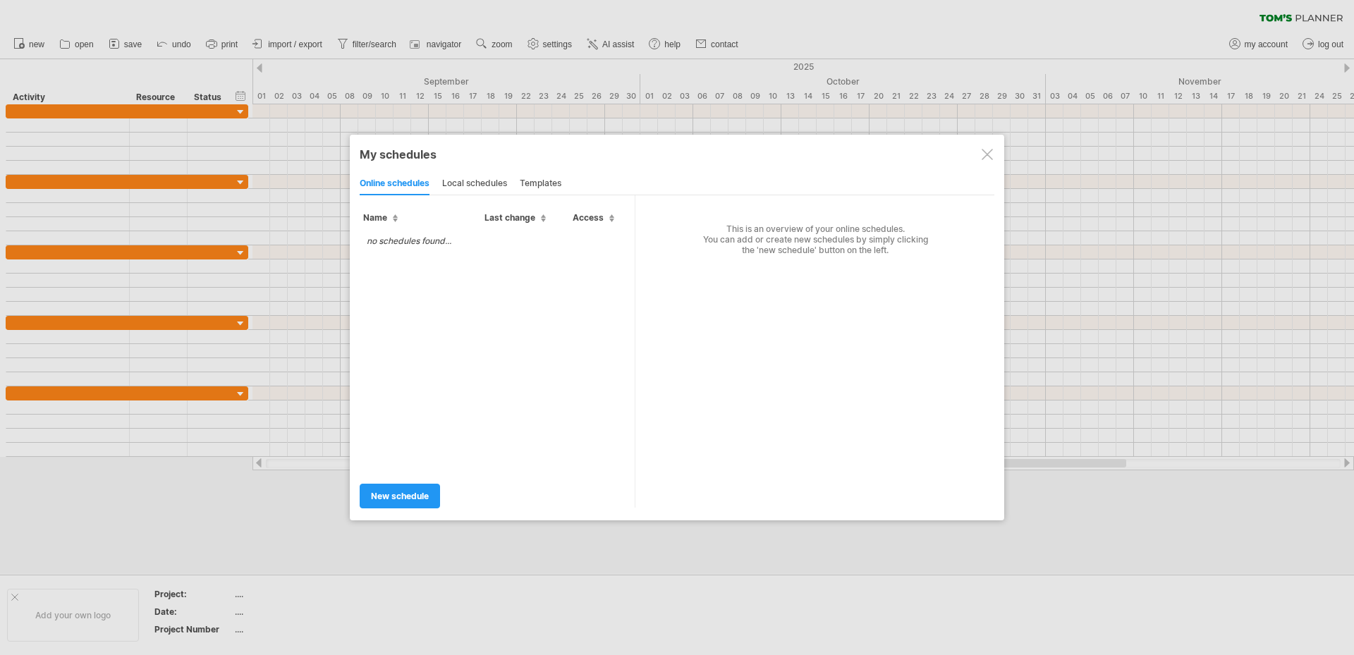
click at [548, 178] on div "templates" at bounding box center [541, 184] width 42 height 23
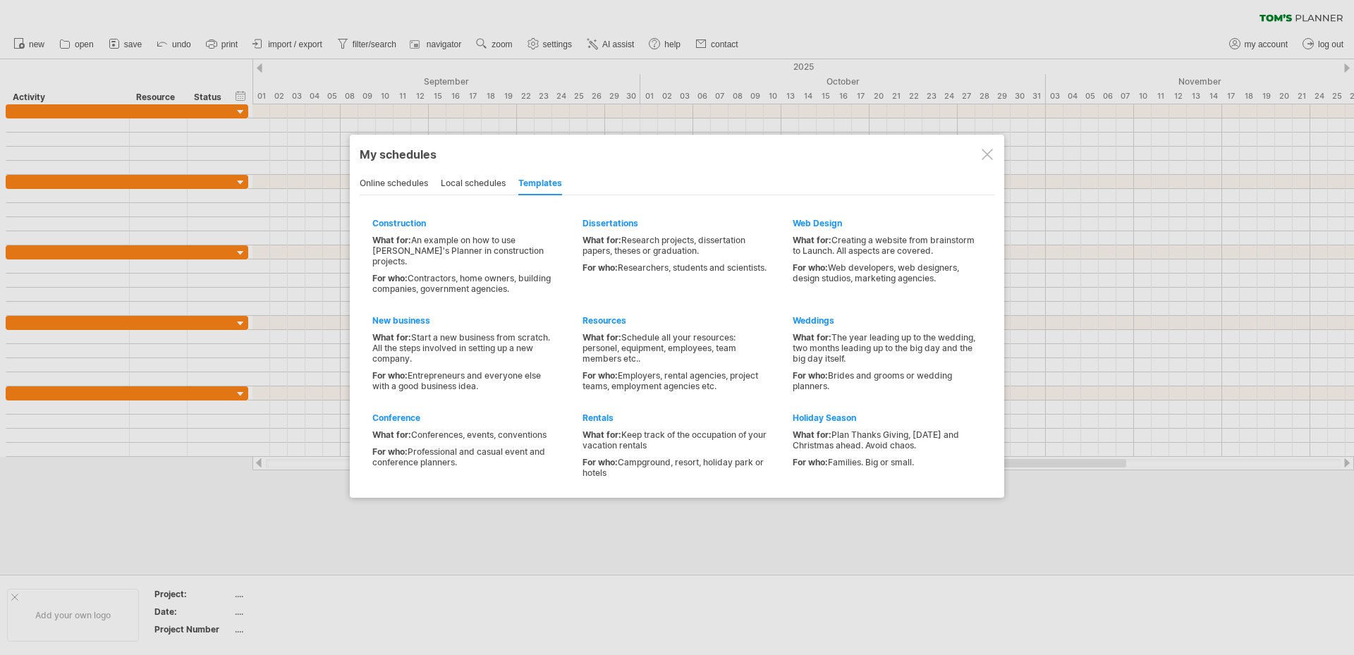
click at [984, 155] on div at bounding box center [987, 154] width 11 height 11
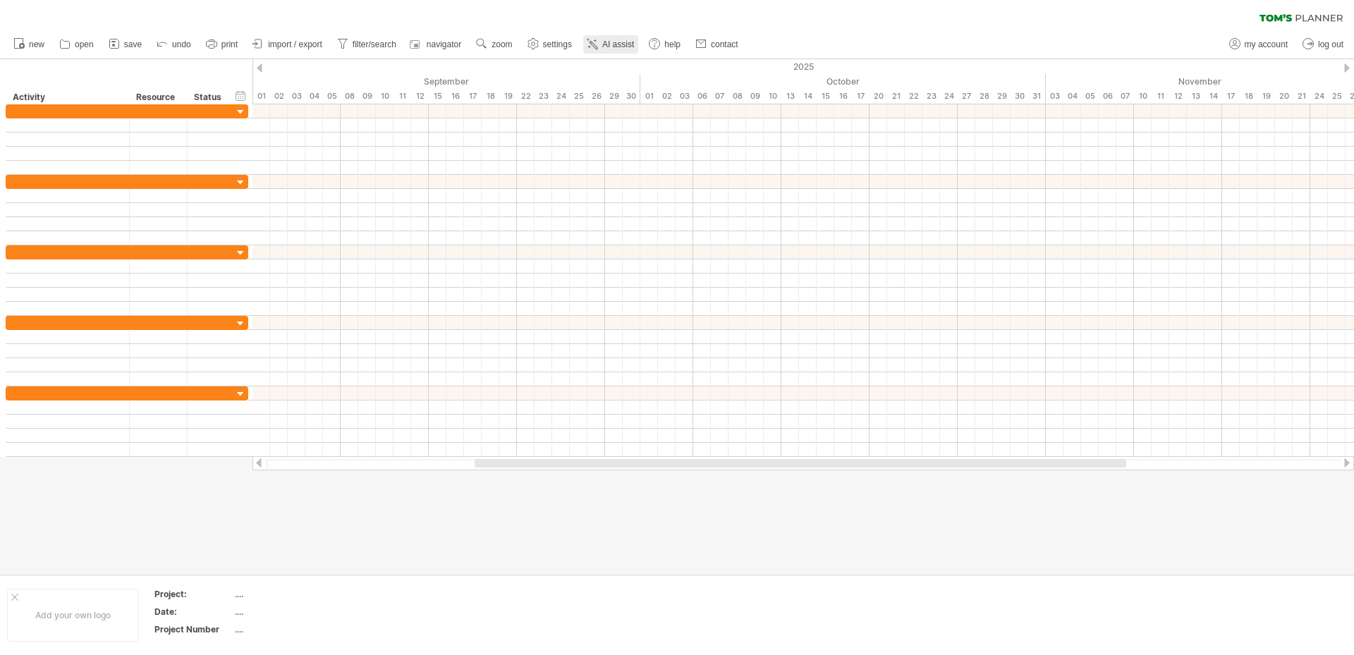
click at [597, 47] on icon at bounding box center [594, 45] width 8 height 8
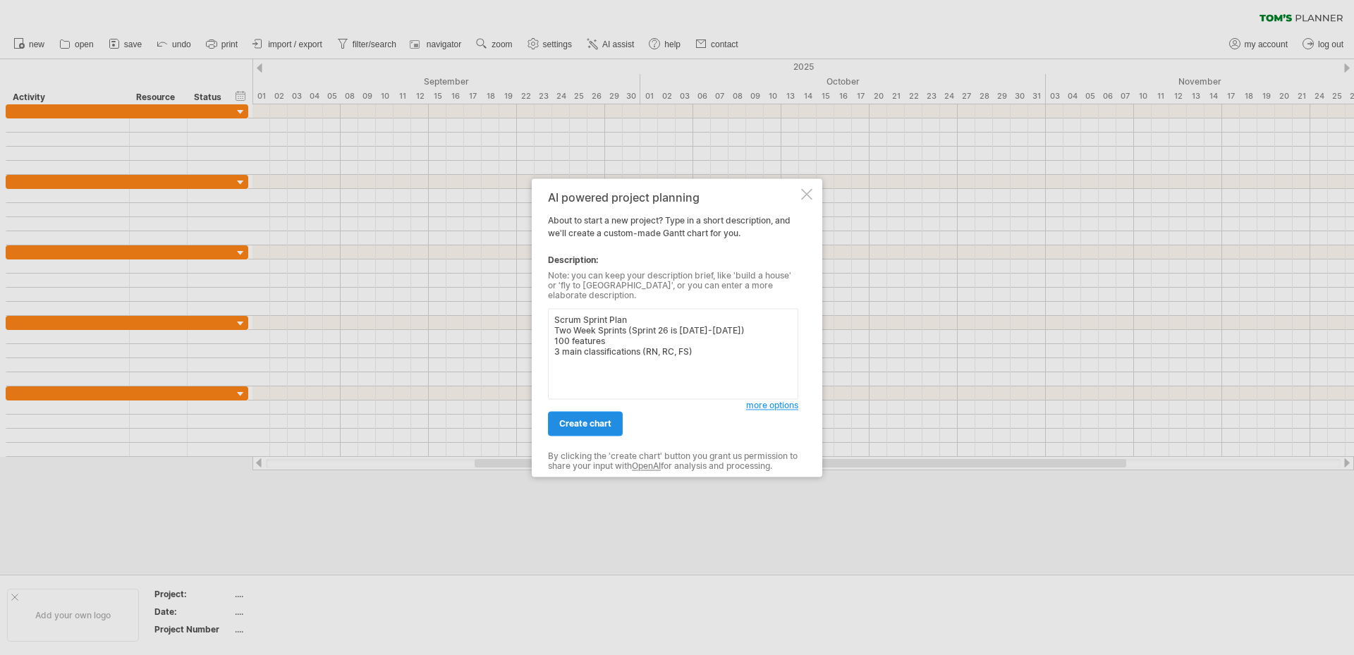
type textarea "Scrum Sprint Plan Two Week Sprints (Sprint 26 is [DATE]-[DATE]) 100 features 3 …"
click at [595, 428] on link "create chart" at bounding box center [585, 423] width 75 height 25
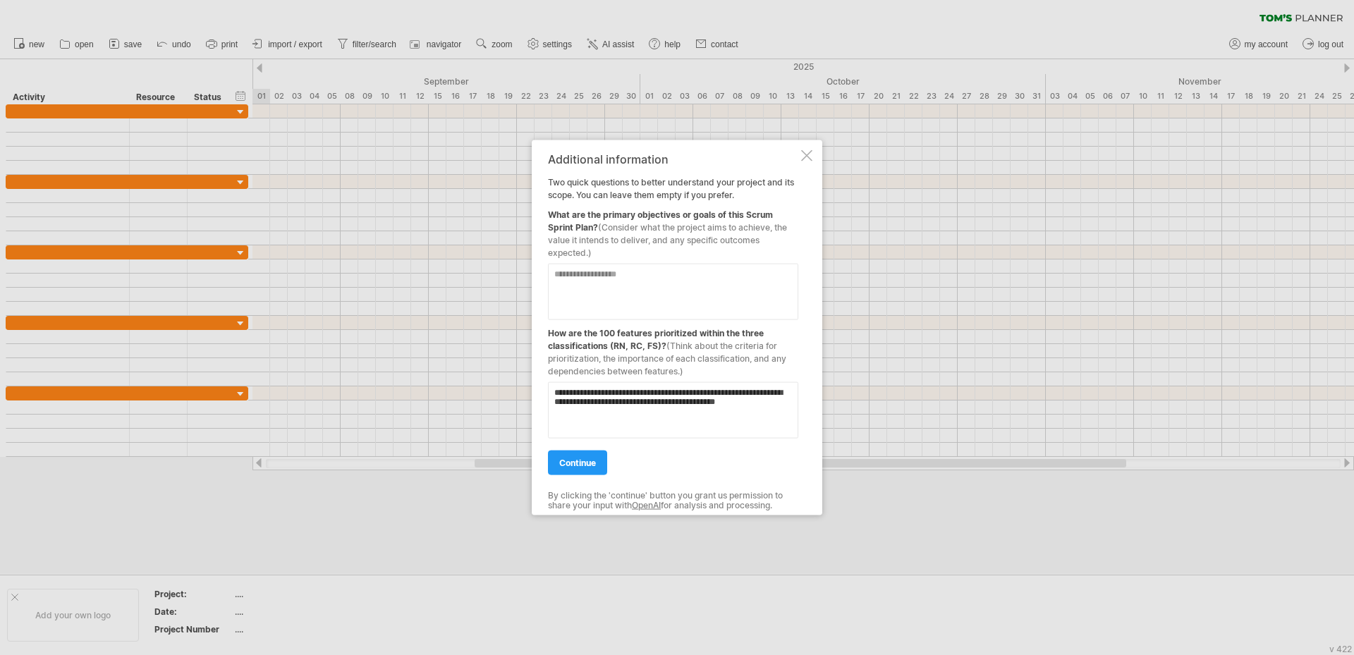
click at [675, 275] on textarea at bounding box center [673, 291] width 250 height 56
click at [631, 421] on textarea "**********" at bounding box center [673, 410] width 250 height 56
type textarea "**********"
click at [576, 457] on span "continue" at bounding box center [577, 462] width 37 height 11
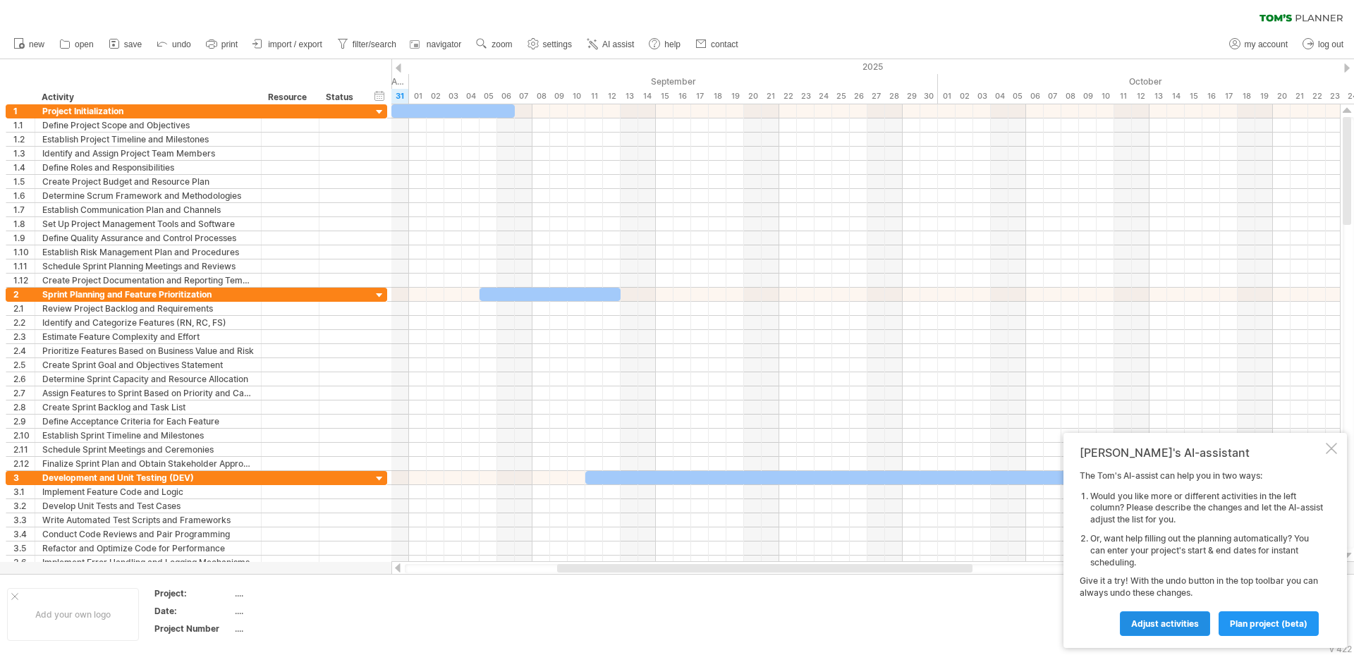
click at [1167, 631] on link "Adjust activities" at bounding box center [1165, 623] width 90 height 25
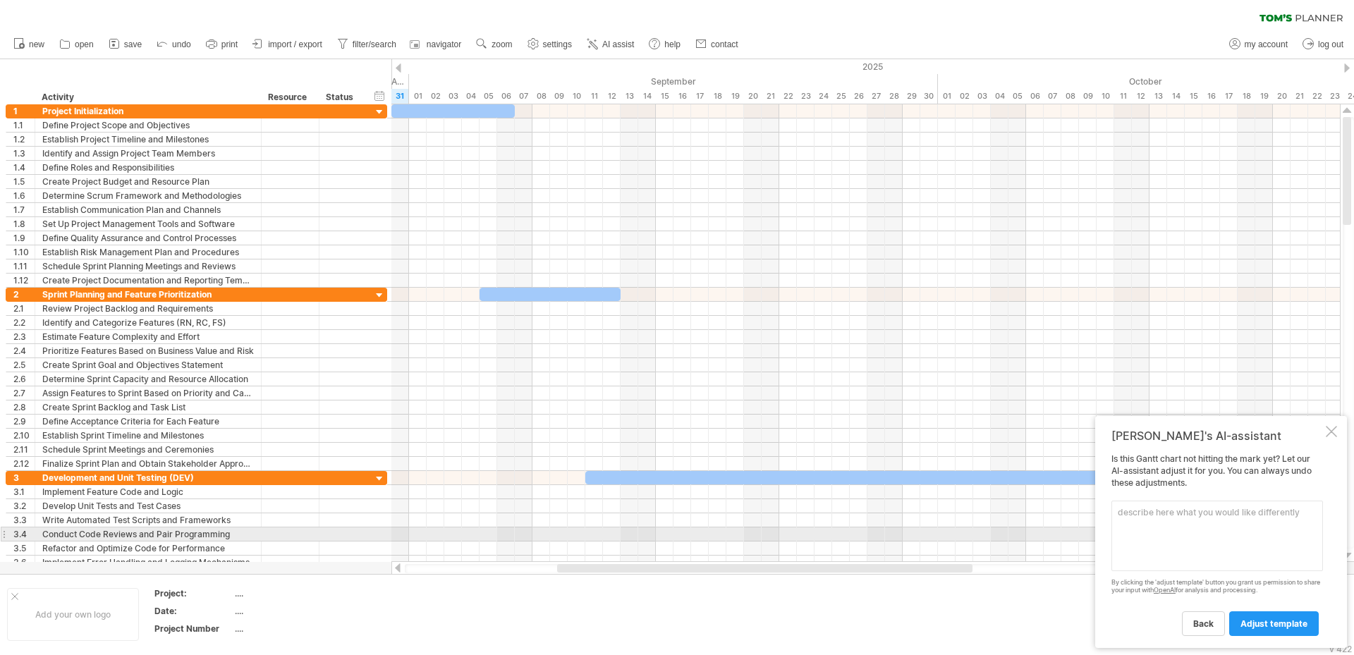
click at [1171, 537] on textarea at bounding box center [1218, 536] width 212 height 71
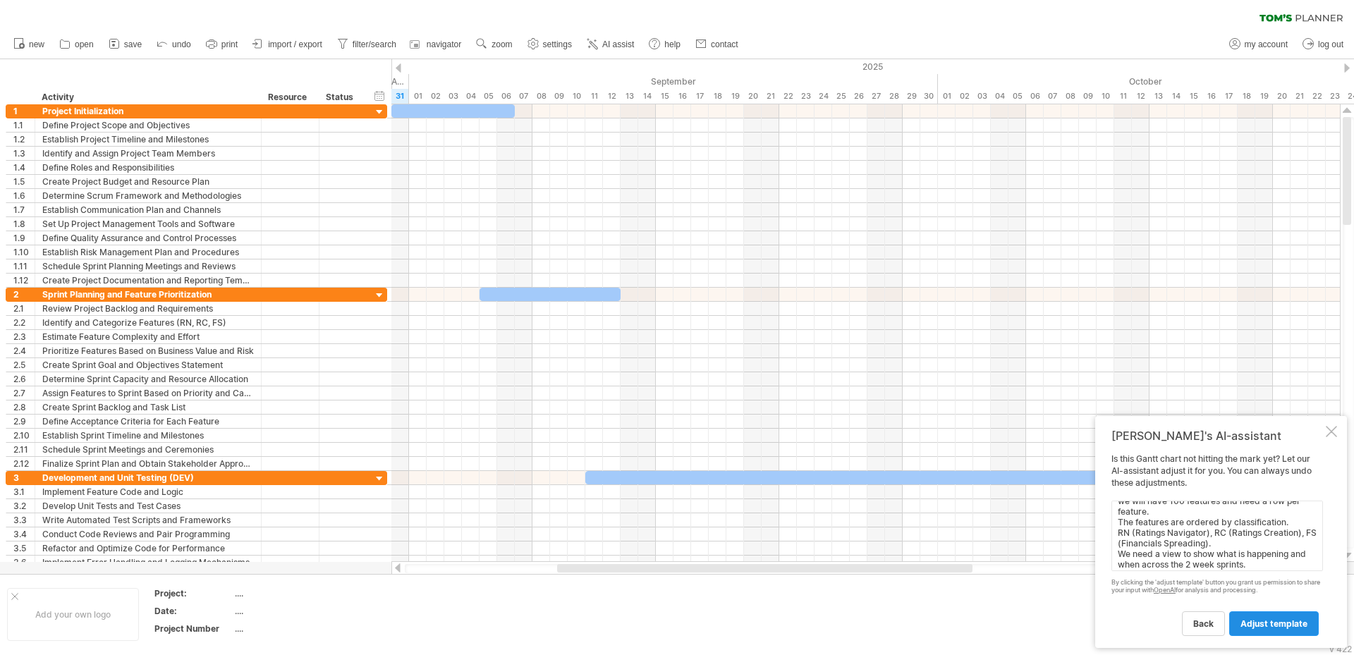
type textarea "we will have 100 features and need a row per feature. The features are ordered …"
click at [1297, 623] on span "adjust template" at bounding box center [1274, 624] width 67 height 11
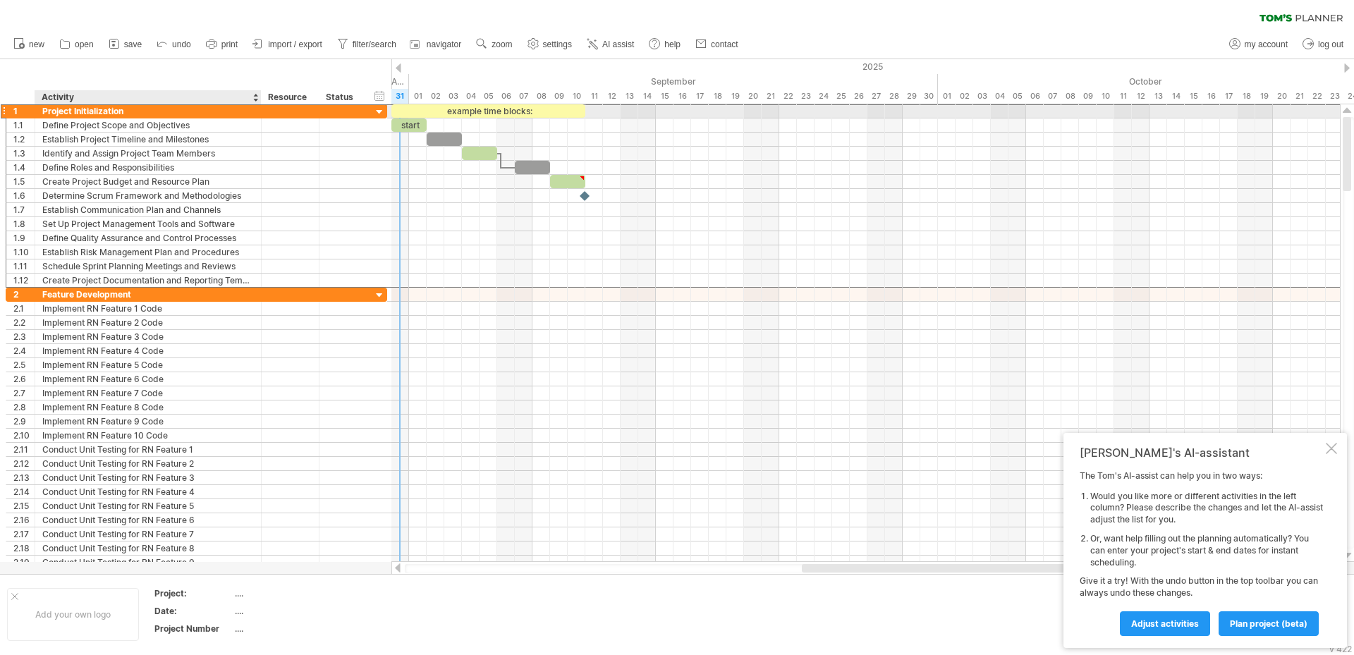
click at [137, 109] on div "Project Initialization" at bounding box center [148, 110] width 212 height 13
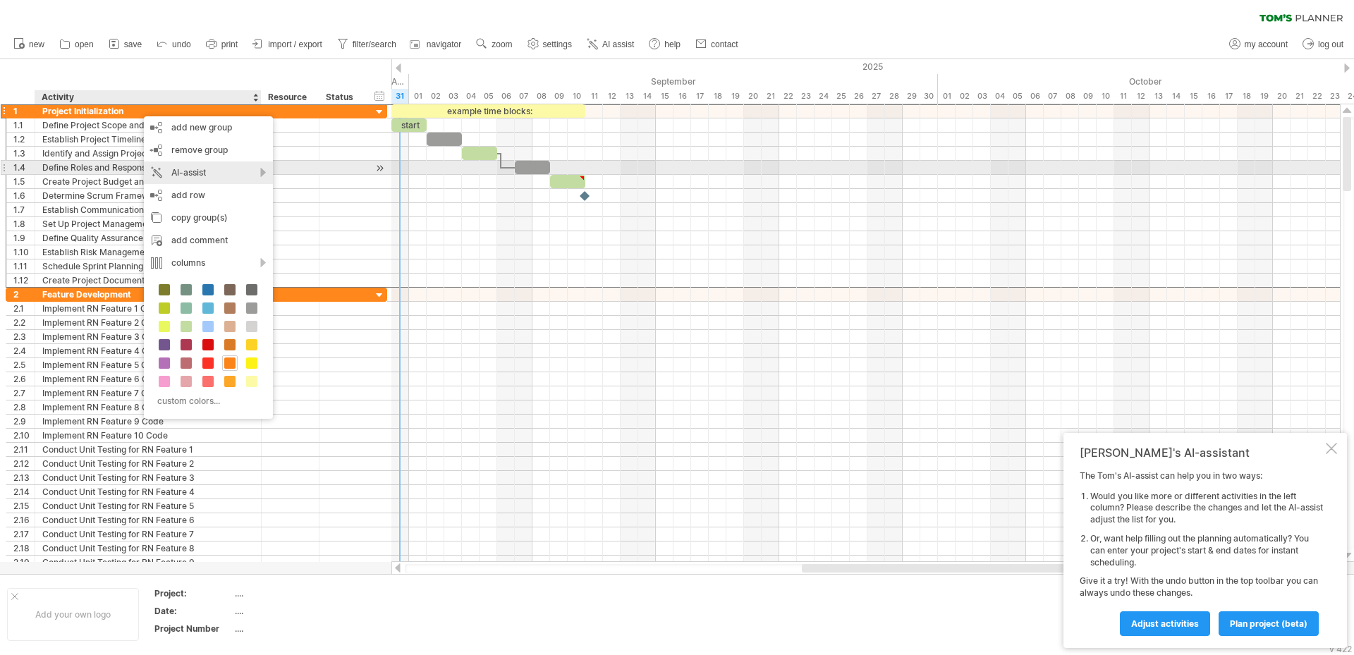
click at [256, 173] on div "AI-assist" at bounding box center [208, 173] width 129 height 23
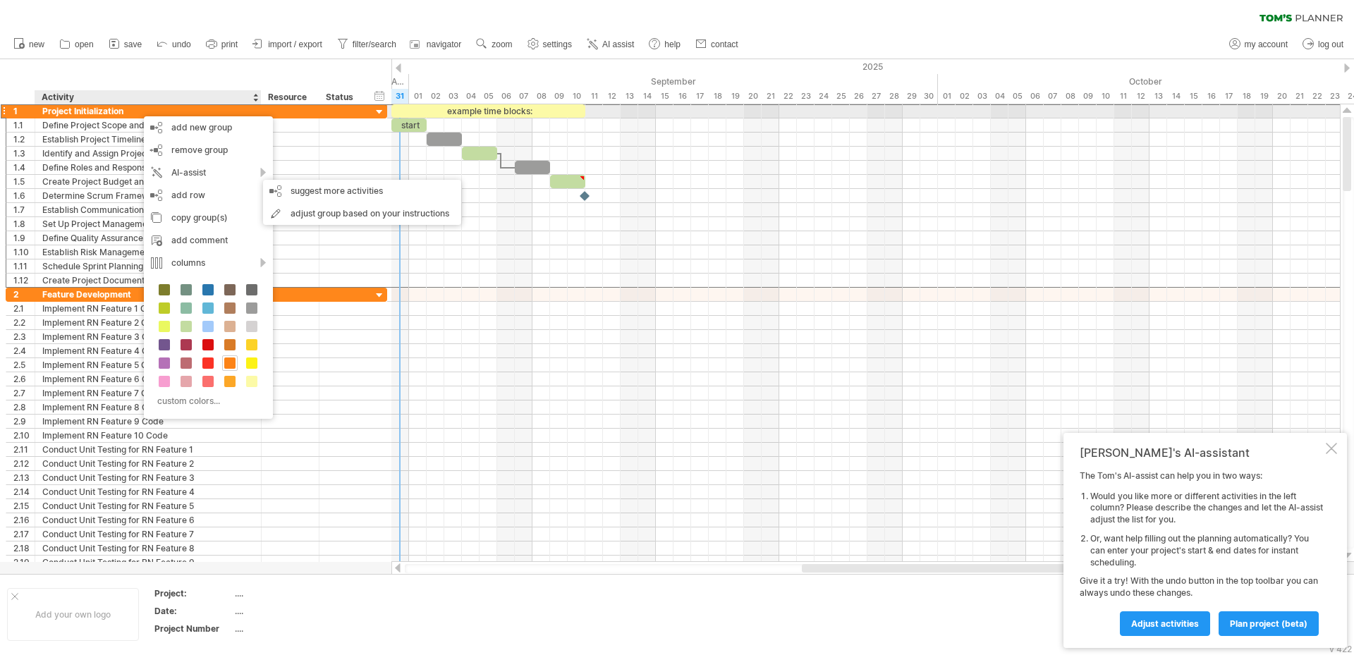
click at [92, 111] on div "Project Initialization" at bounding box center [148, 110] width 212 height 13
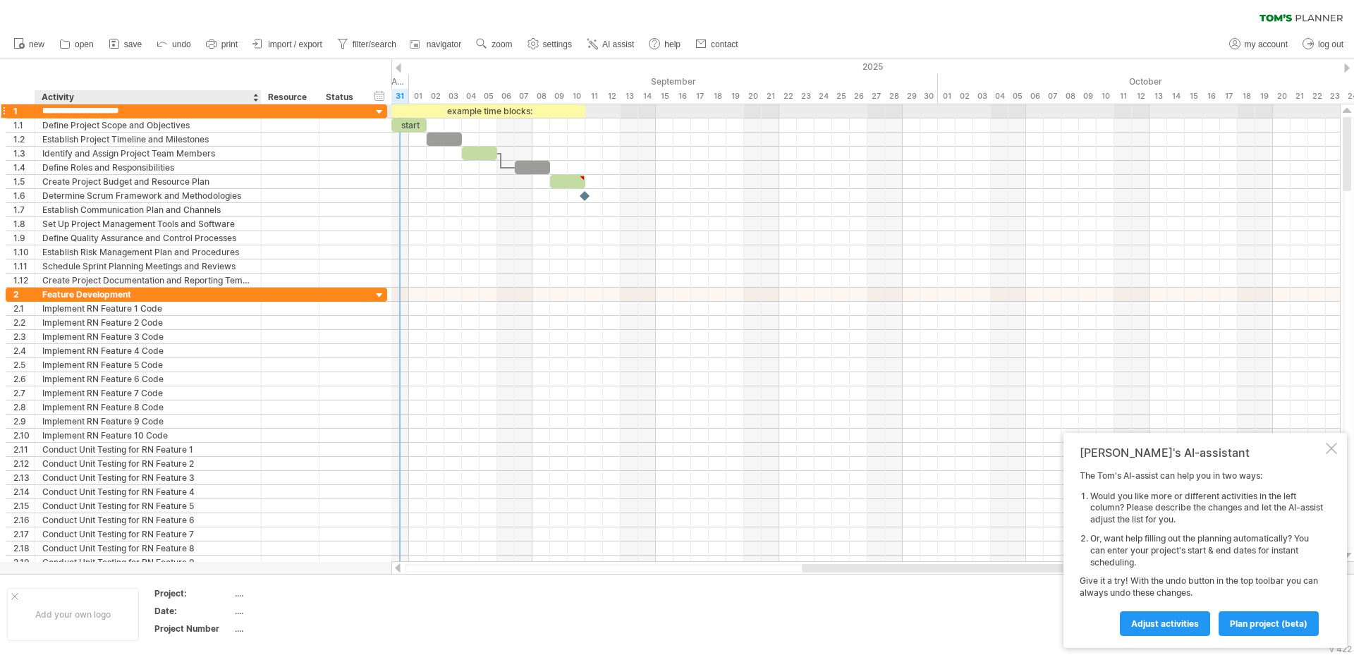
click at [128, 111] on input "**********" at bounding box center [148, 110] width 212 height 13
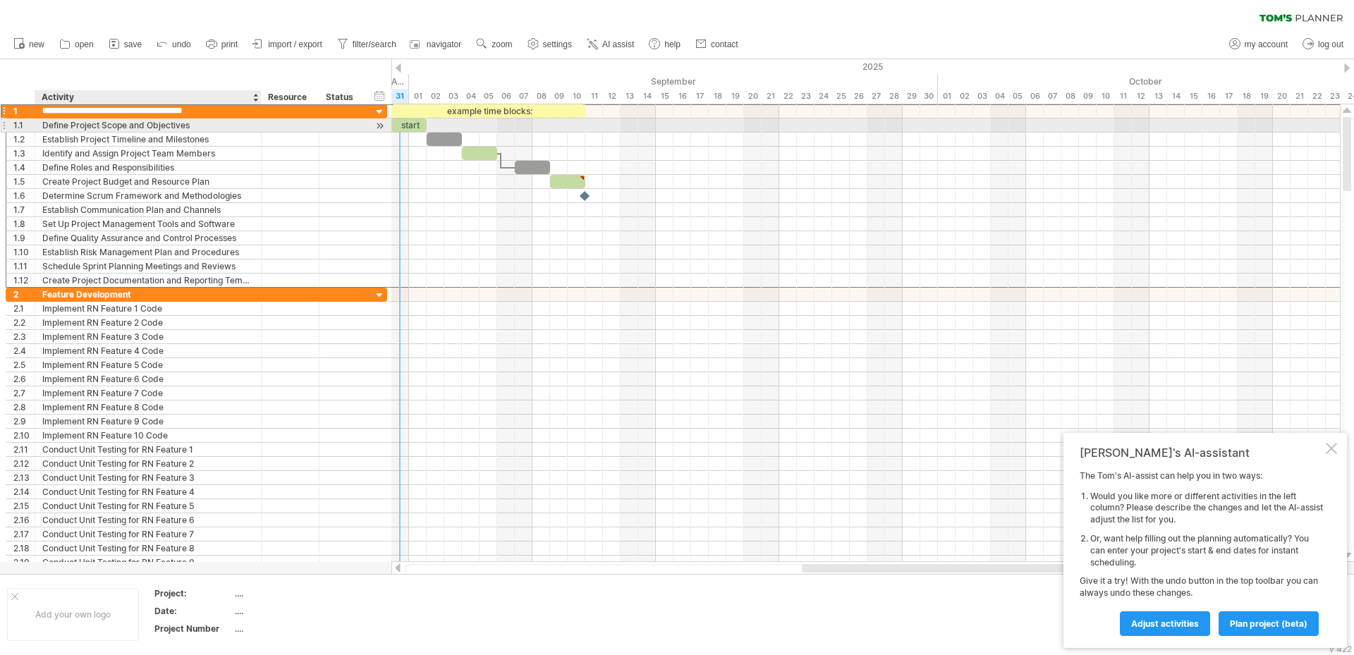
type input "**********"
click at [152, 127] on div "Define Project Scope and Objectives" at bounding box center [148, 124] width 212 height 13
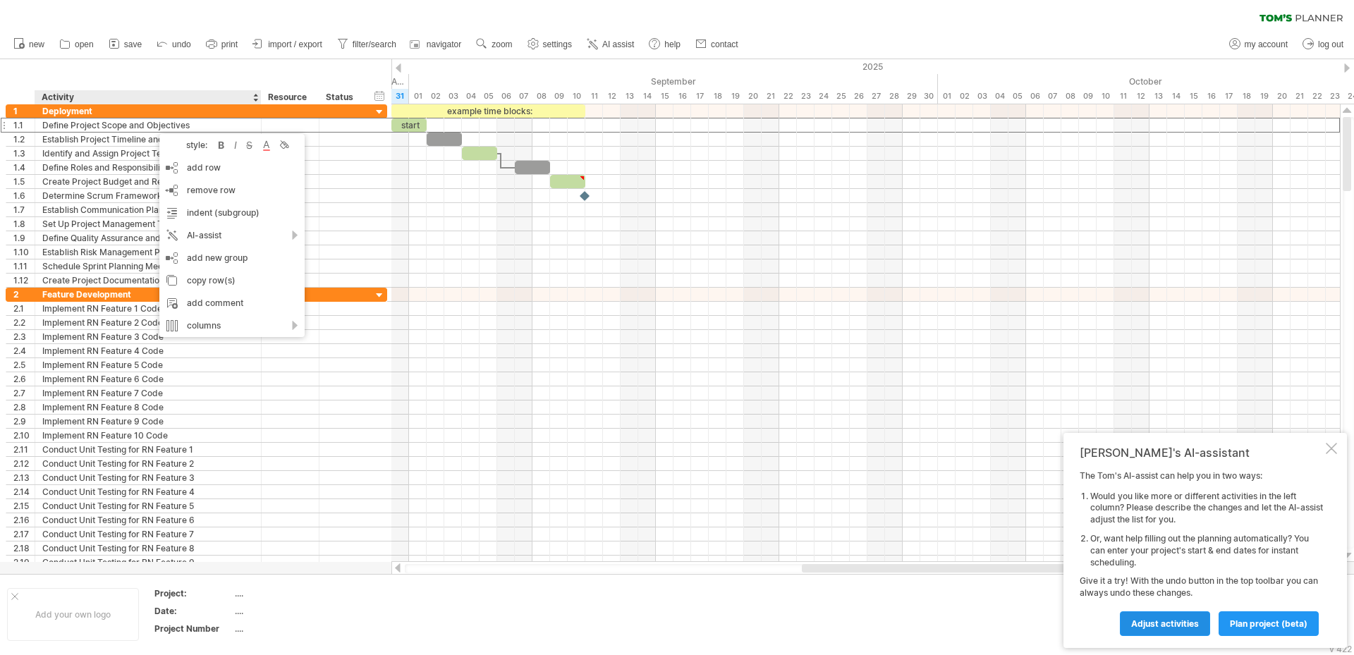
click at [1168, 622] on span "Adjust activities" at bounding box center [1165, 624] width 68 height 11
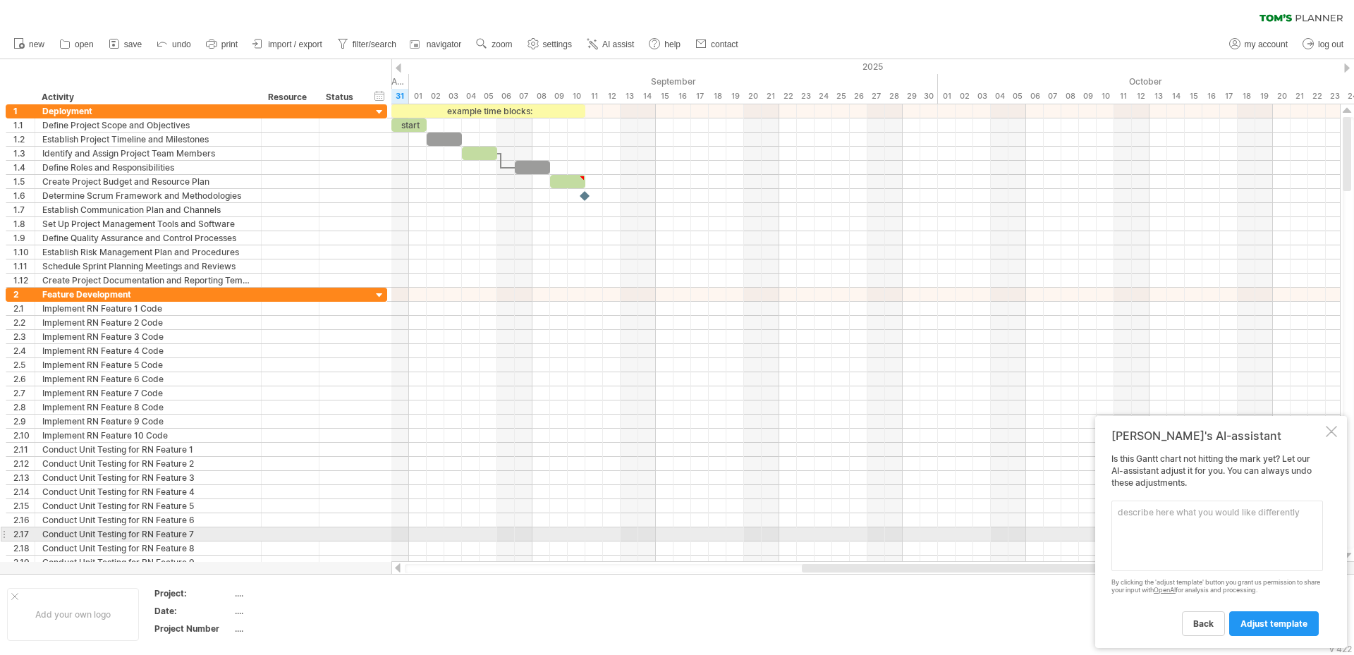
click at [1150, 528] on textarea at bounding box center [1218, 536] width 212 height 71
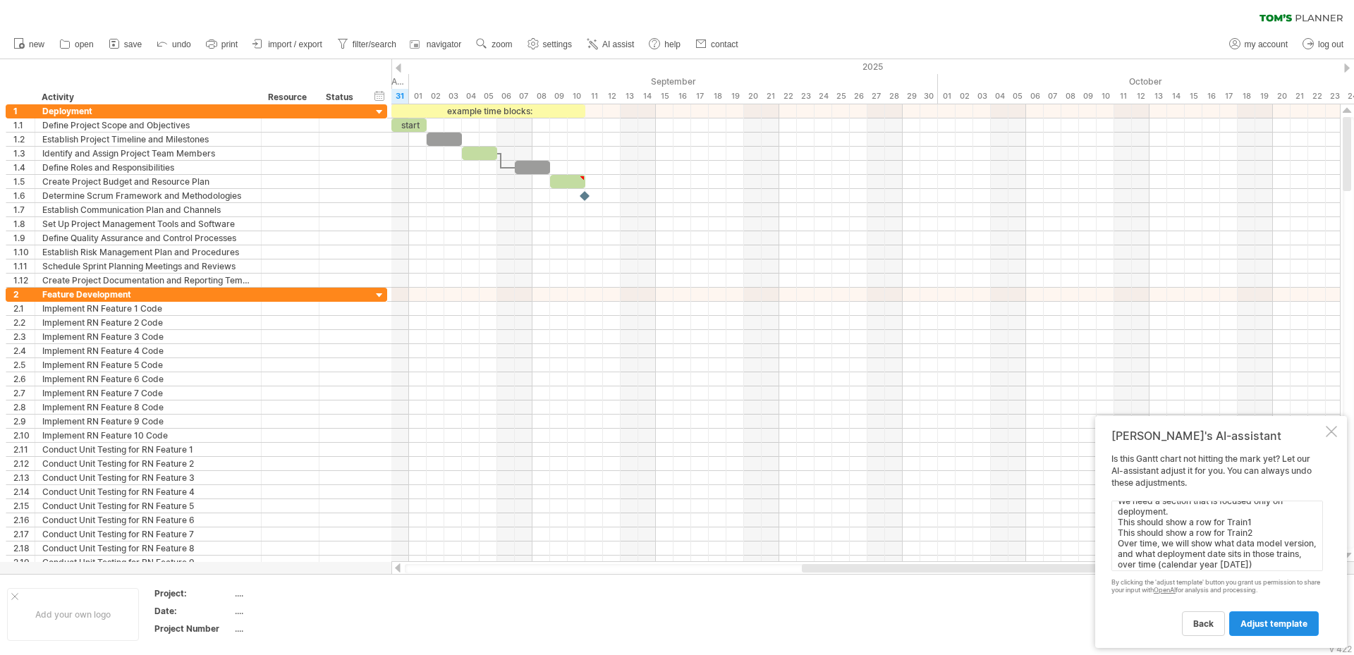
type textarea "Lets simplify this. We need a section that is focused only on deployment. This …"
click at [1259, 619] on span "adjust template" at bounding box center [1274, 624] width 67 height 11
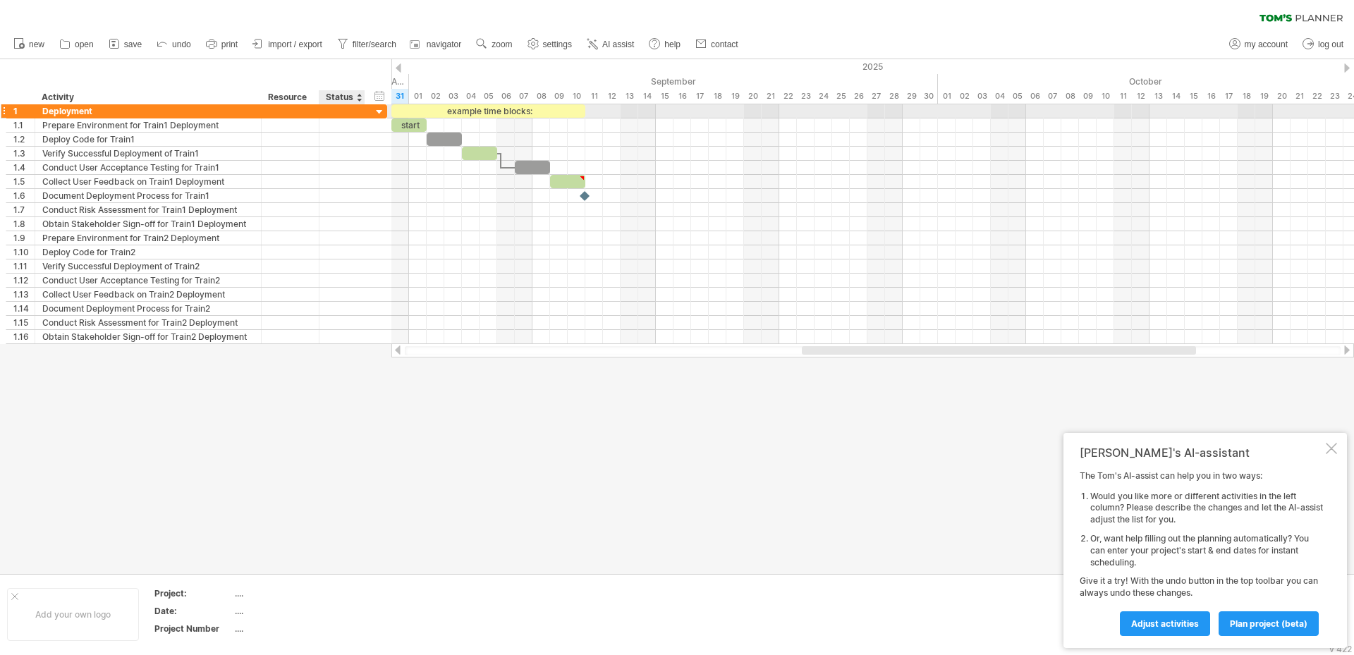
click at [380, 110] on div at bounding box center [379, 112] width 13 height 13
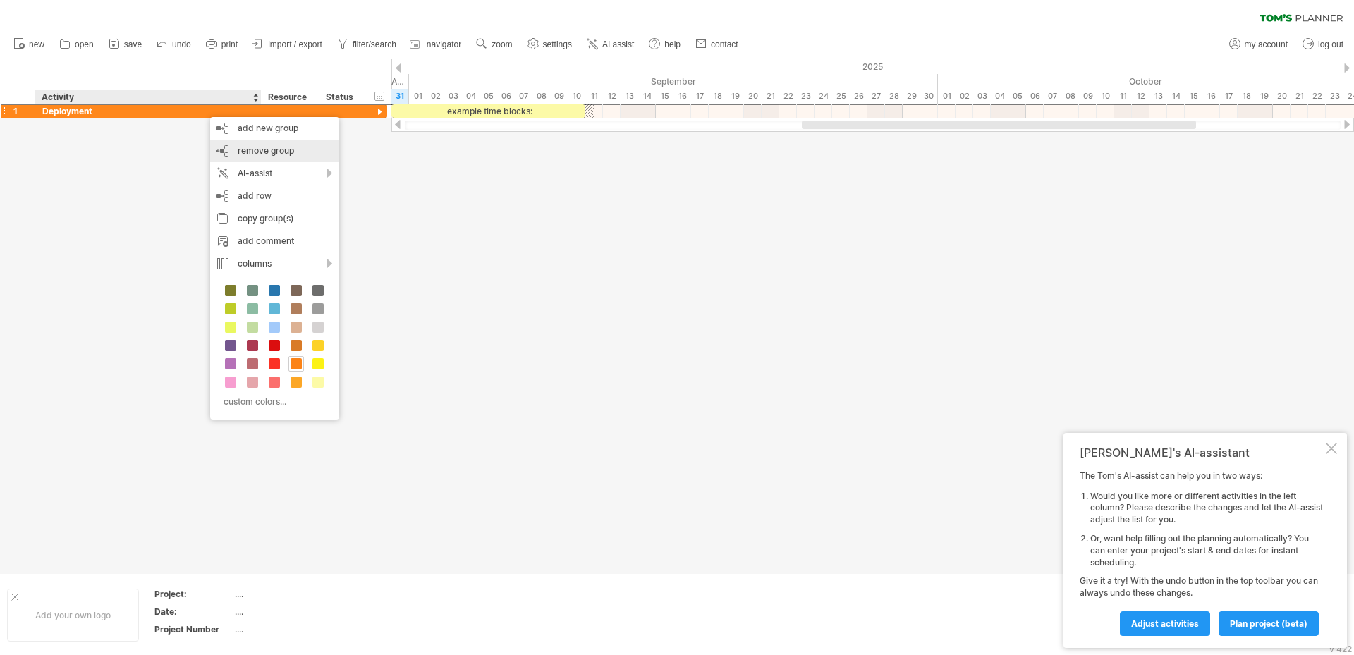
click at [260, 148] on span "remove group" at bounding box center [266, 150] width 56 height 11
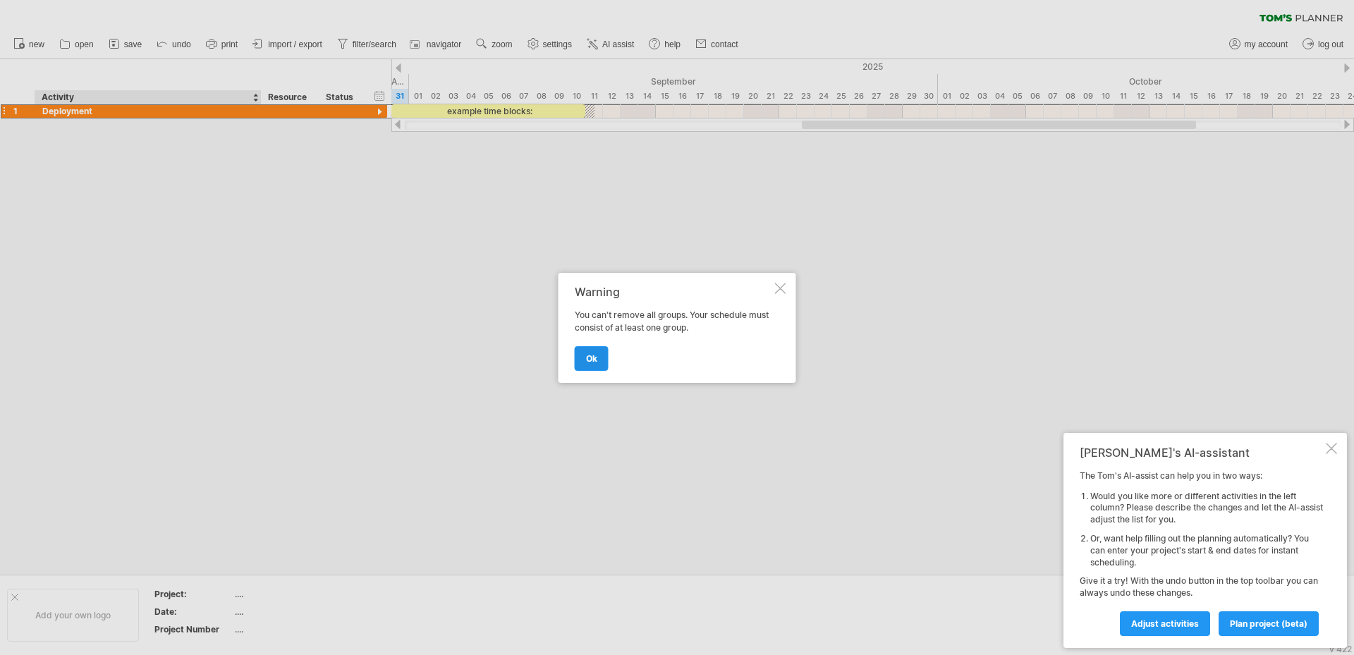
click at [601, 358] on link "ok" at bounding box center [592, 358] width 34 height 25
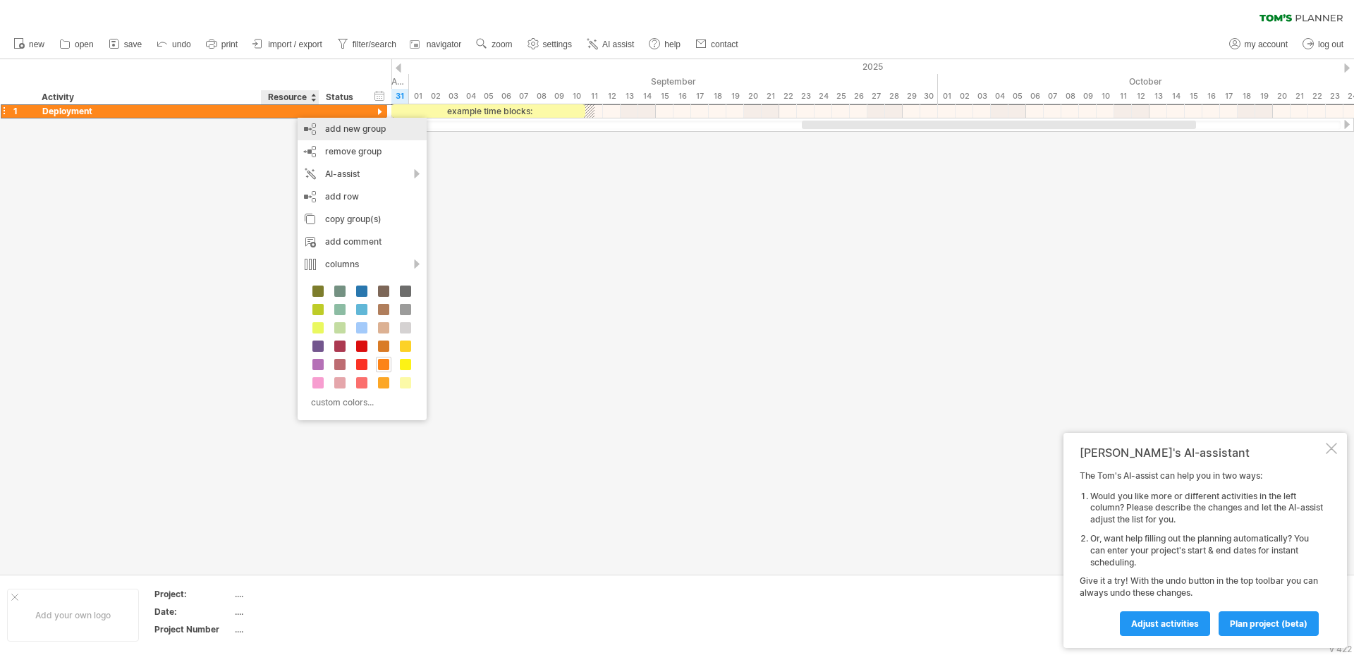
click at [346, 133] on div "add new group" at bounding box center [362, 129] width 129 height 23
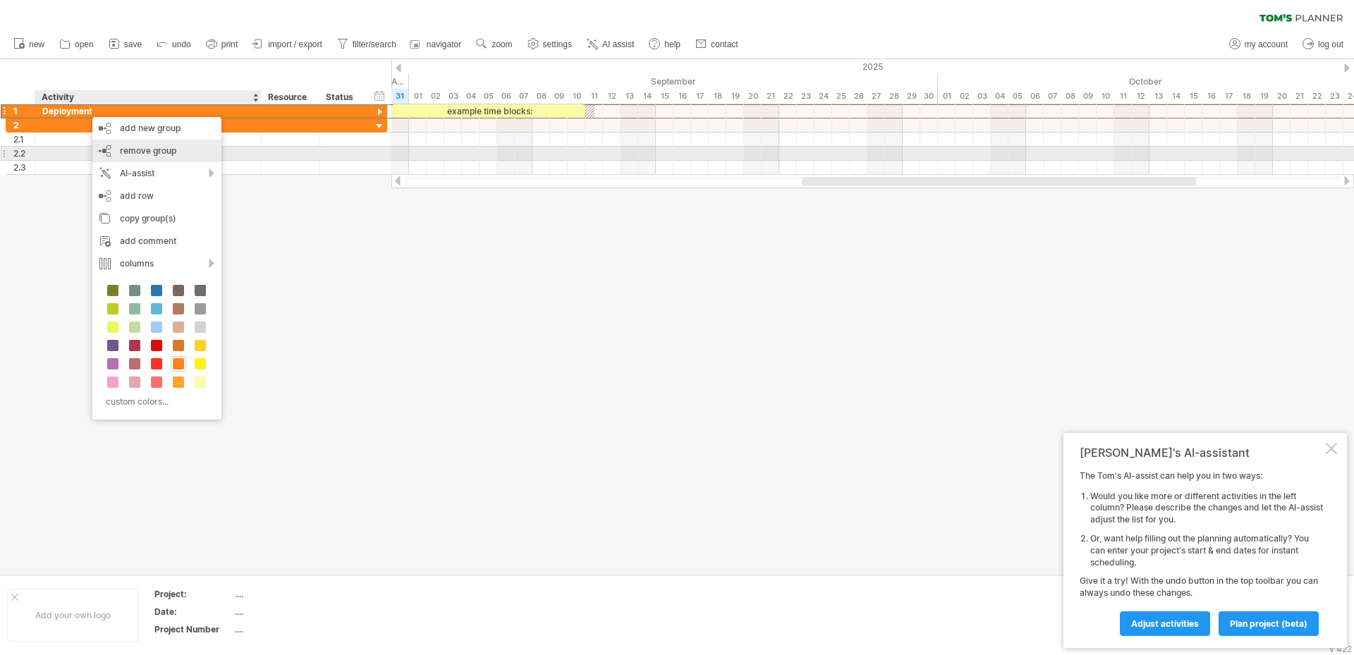
click at [152, 147] on span "remove group" at bounding box center [148, 150] width 56 height 11
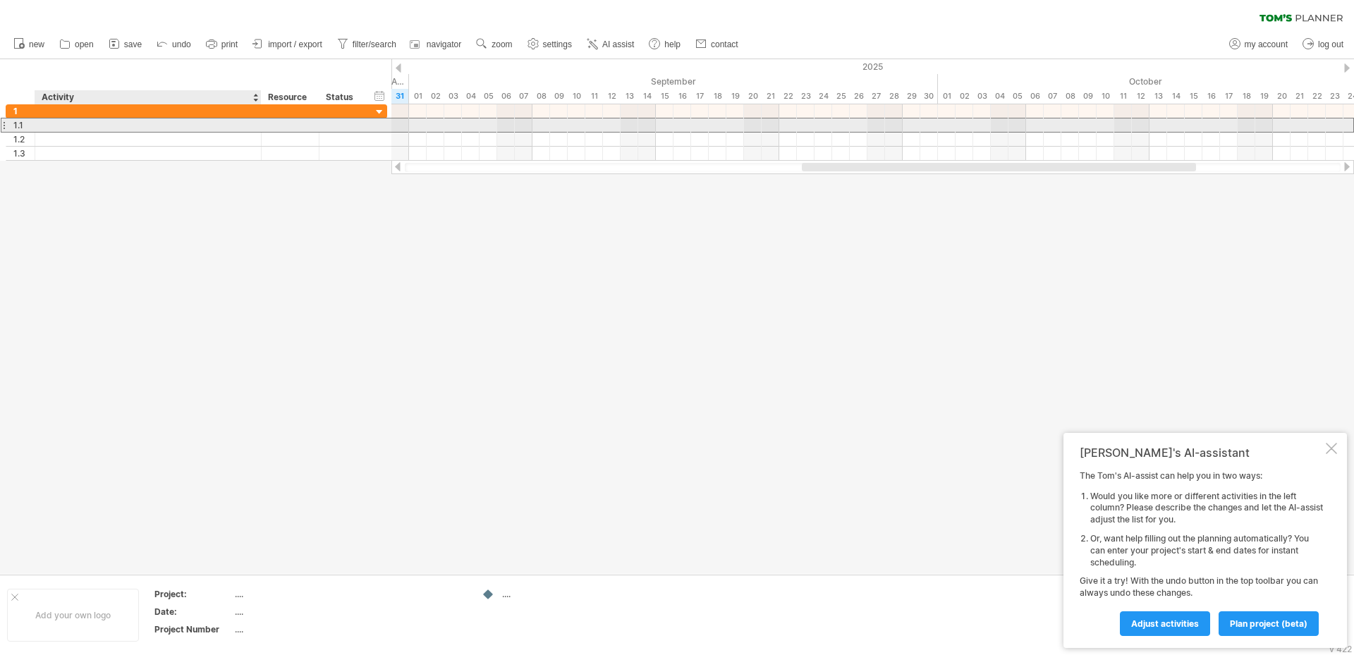
click at [97, 124] on div at bounding box center [148, 124] width 212 height 13
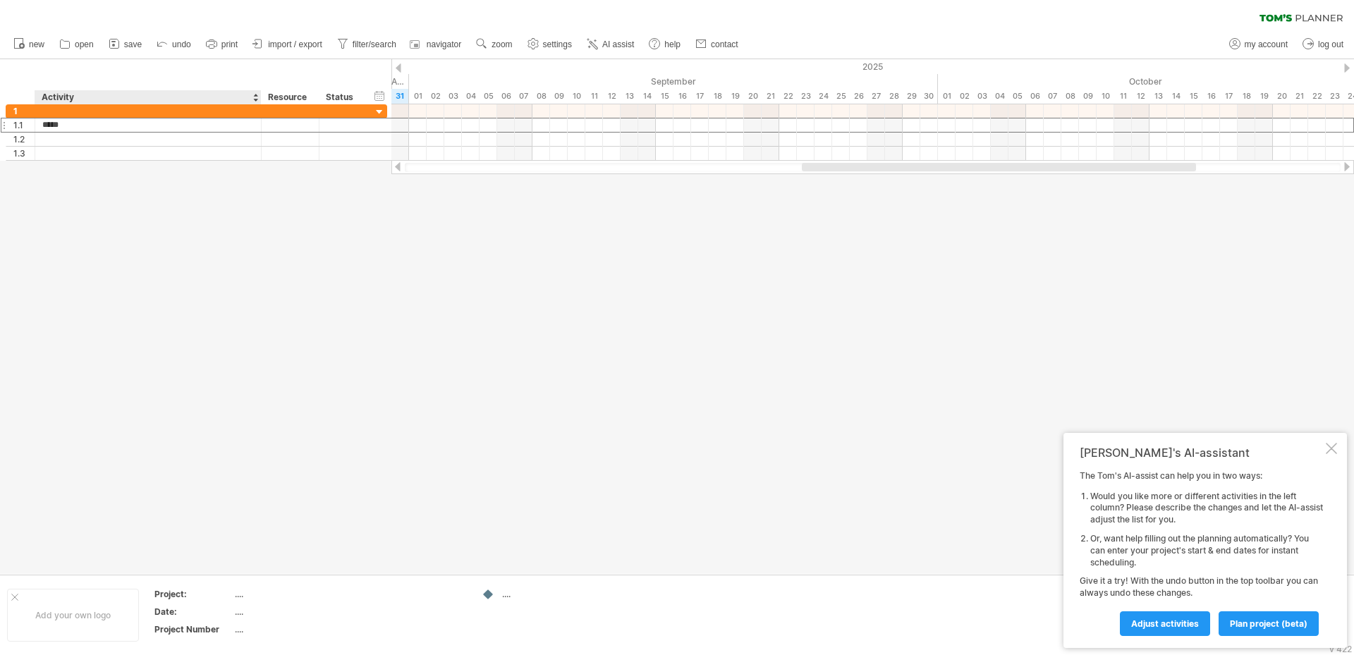
type input "******"
click at [1174, 617] on link "Adjust activities" at bounding box center [1165, 623] width 90 height 25
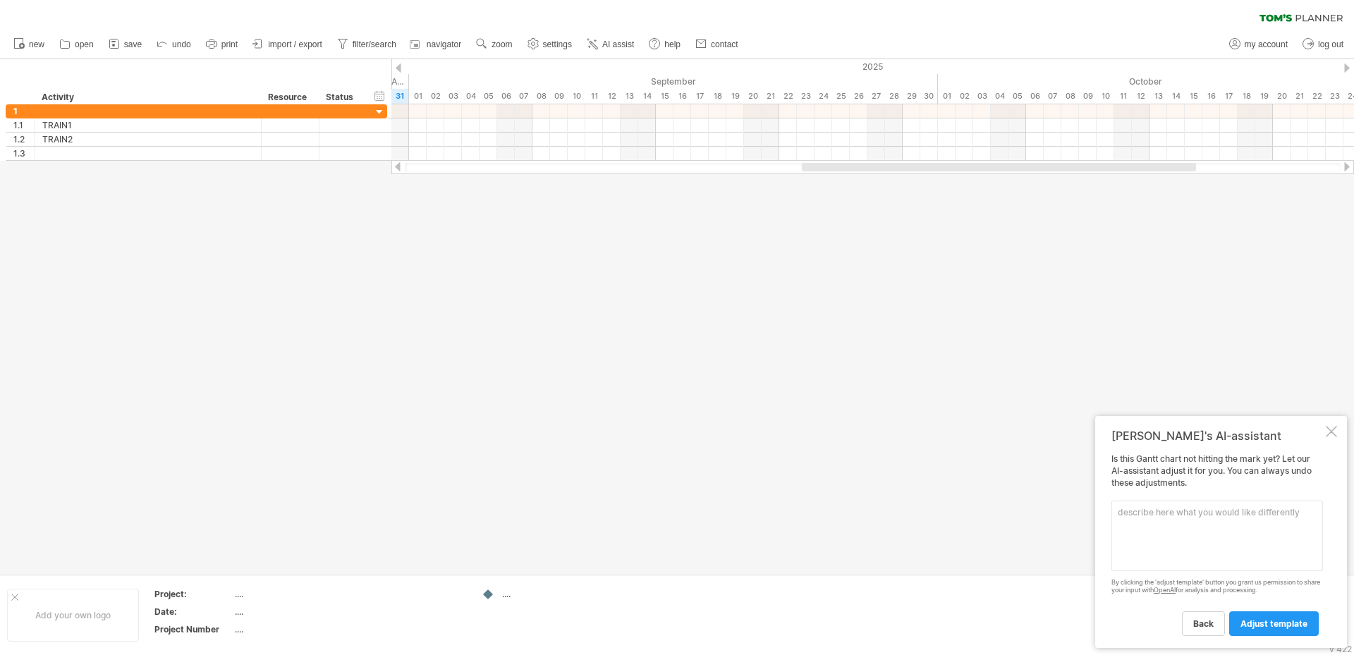
click at [1148, 522] on textarea at bounding box center [1218, 536] width 212 height 71
type textarea "A"
type textarea "Please help to adjust the calendar view as follows: Keep the YEAR view Add a Qu…"
click at [1246, 618] on link "adjust template" at bounding box center [1274, 623] width 90 height 25
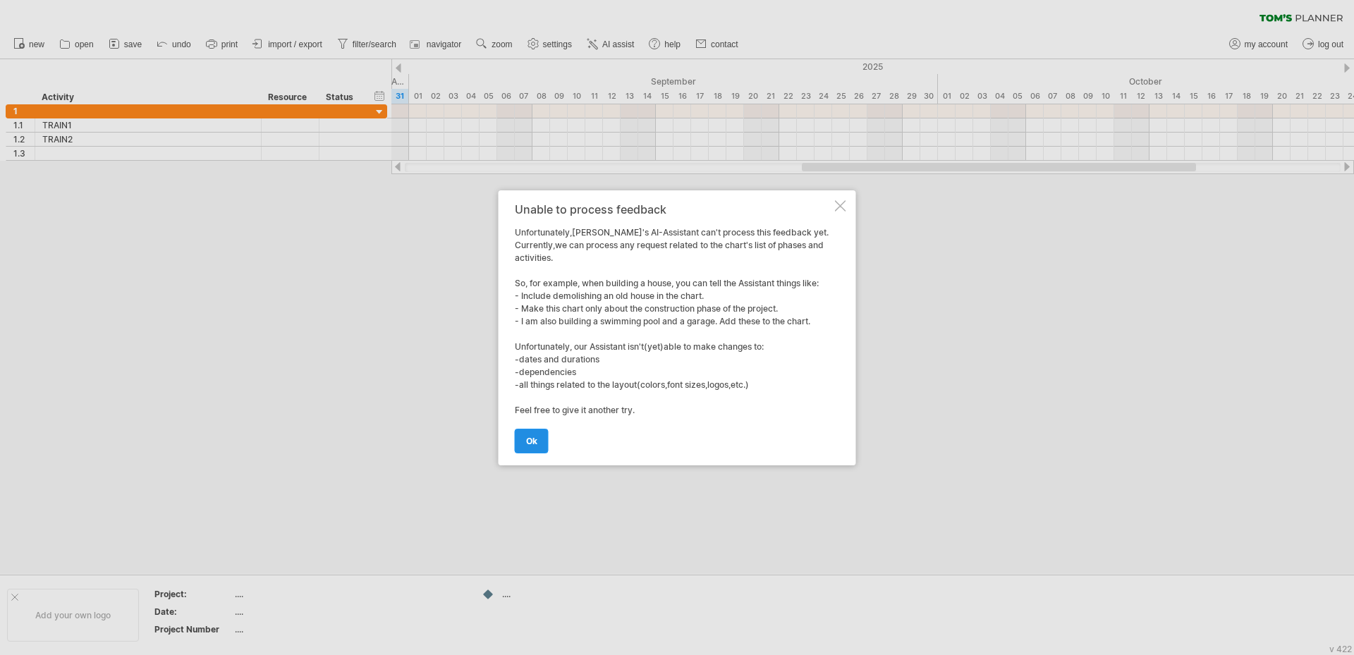
click at [540, 443] on link "ok" at bounding box center [532, 441] width 34 height 25
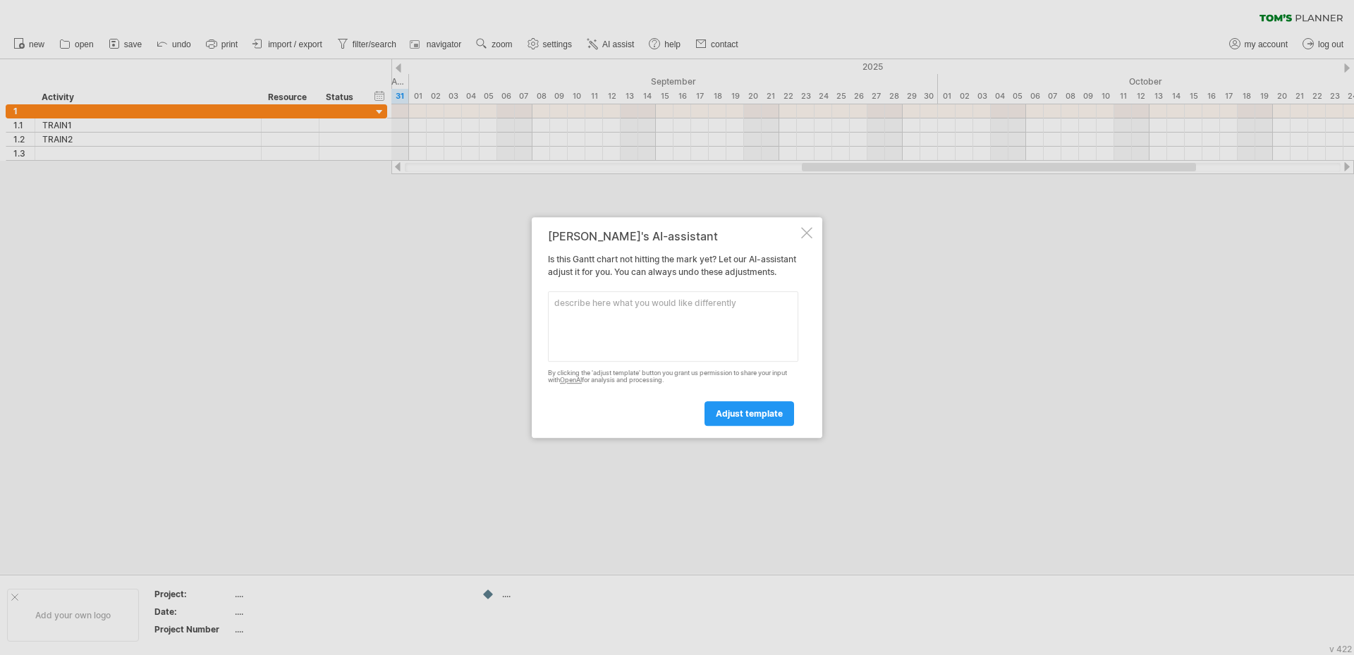
click at [805, 228] on div at bounding box center [806, 232] width 11 height 11
